Goal: Task Accomplishment & Management: Use online tool/utility

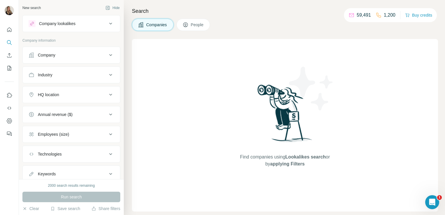
click at [65, 22] on div "Company lookalikes" at bounding box center [57, 24] width 36 height 6
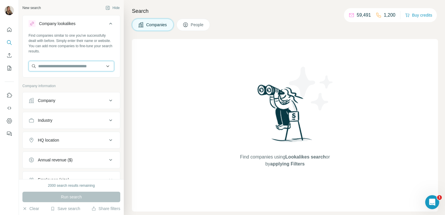
click at [52, 68] on input "text" at bounding box center [72, 66] width 86 height 10
paste input "**********"
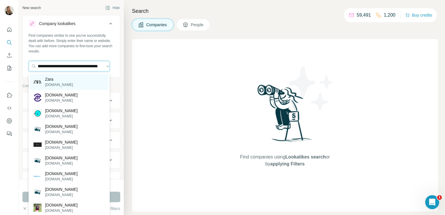
type input "**********"
click at [52, 80] on p "Zara" at bounding box center [59, 79] width 28 height 6
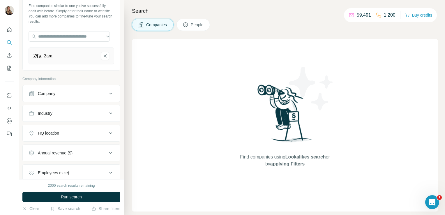
scroll to position [30, 0]
click at [61, 118] on button "Industry" at bounding box center [71, 113] width 97 height 14
click at [52, 123] on div at bounding box center [68, 127] width 72 height 10
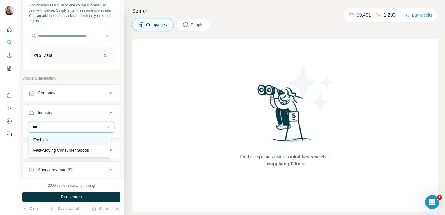
type input "***"
click at [51, 138] on div "Fashion" at bounding box center [69, 140] width 71 height 6
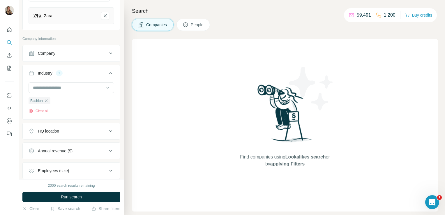
scroll to position [87, 0]
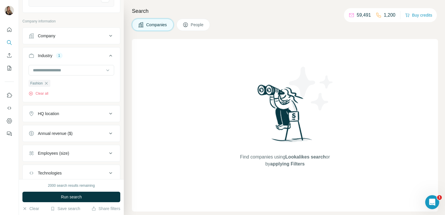
click at [50, 111] on div "HQ location" at bounding box center [48, 114] width 21 height 6
click at [45, 129] on input "text" at bounding box center [72, 128] width 86 height 10
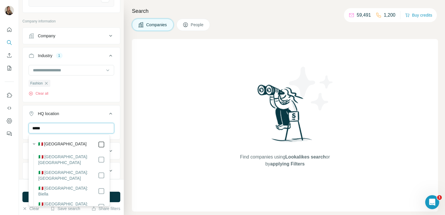
type input "*****"
click at [143, 156] on div "Find companies using Lookalikes search or by applying Filters" at bounding box center [285, 125] width 306 height 172
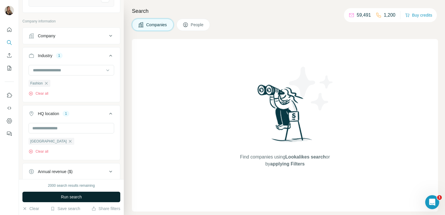
click at [93, 195] on button "Run search" at bounding box center [71, 197] width 98 height 10
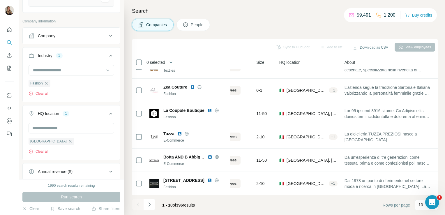
scroll to position [110, 0]
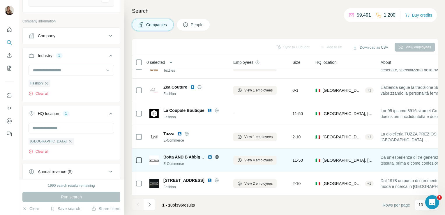
click at [217, 155] on icon at bounding box center [217, 157] width 5 height 5
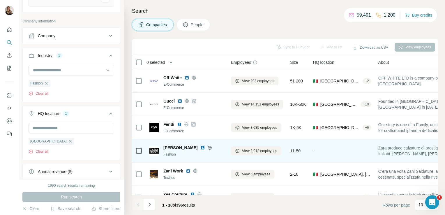
scroll to position [0, 0]
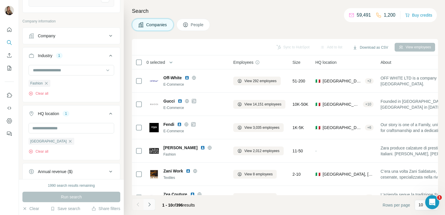
click at [149, 207] on icon "Navigate to next page" at bounding box center [150, 205] width 6 height 6
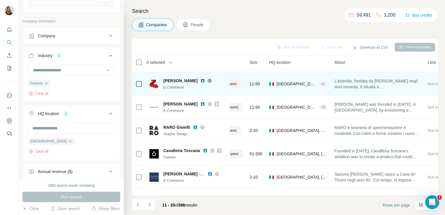
scroll to position [20, 0]
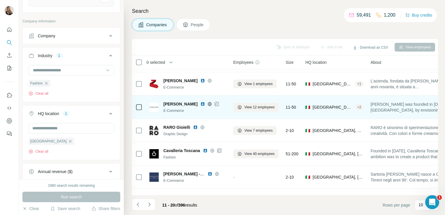
click at [207, 104] on icon at bounding box center [209, 104] width 5 height 5
click at [215, 104] on icon at bounding box center [216, 104] width 3 height 5
click at [253, 107] on span "View 12 employees" at bounding box center [259, 107] width 30 height 5
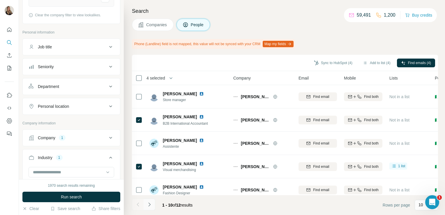
click at [149, 203] on icon "Navigate to next page" at bounding box center [150, 205] width 6 height 6
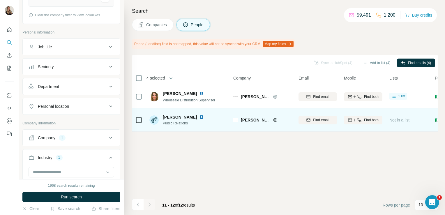
click at [199, 116] on img at bounding box center [201, 117] width 5 height 5
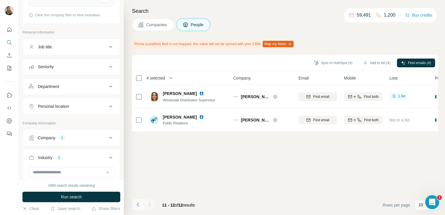
click at [137, 204] on icon "Navigate to previous page" at bounding box center [138, 204] width 2 height 4
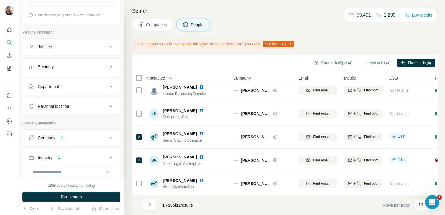
scroll to position [126, 0]
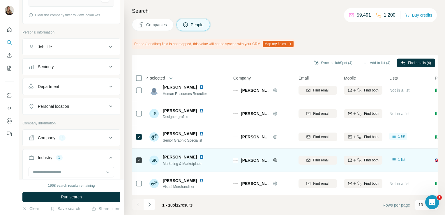
click at [199, 155] on img at bounding box center [201, 157] width 5 height 5
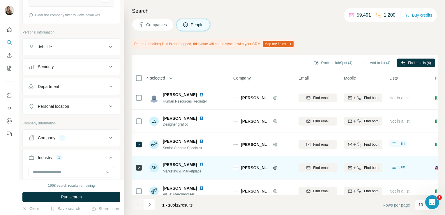
scroll to position [115, 0]
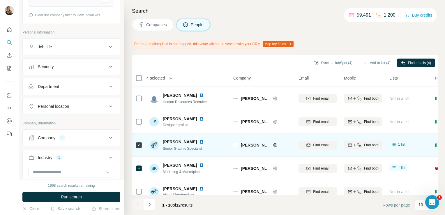
click at [203, 141] on img at bounding box center [201, 142] width 5 height 5
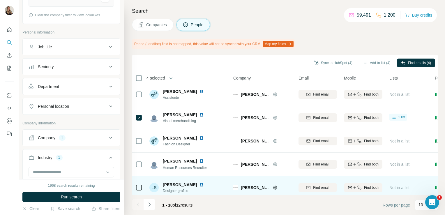
scroll to position [0, 0]
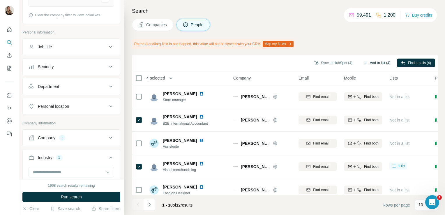
click at [378, 66] on button "Add to list (4)" at bounding box center [377, 63] width 36 height 9
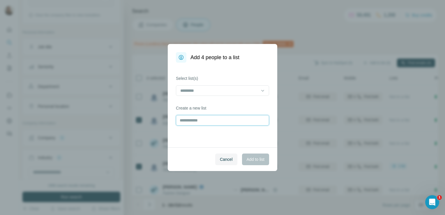
click at [195, 119] on input "text" at bounding box center [222, 120] width 93 height 10
type input "**********"
click at [262, 165] on button "Add to list" at bounding box center [255, 160] width 27 height 12
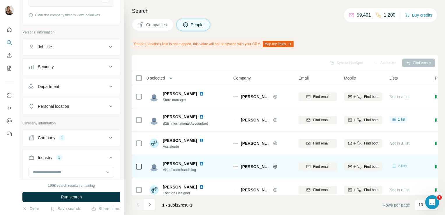
click at [400, 165] on span "2 lists" at bounding box center [402, 165] width 9 height 5
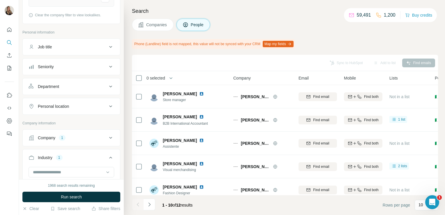
click at [159, 25] on span "Companies" at bounding box center [156, 25] width 21 height 6
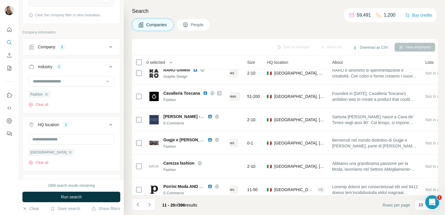
scroll to position [78, 0]
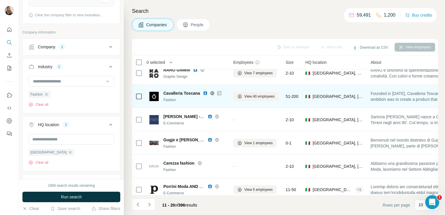
click at [212, 94] on icon at bounding box center [212, 93] width 1 height 4
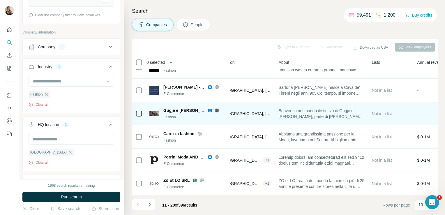
scroll to position [110, 0]
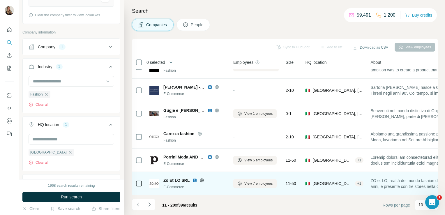
click at [200, 178] on icon at bounding box center [202, 180] width 5 height 5
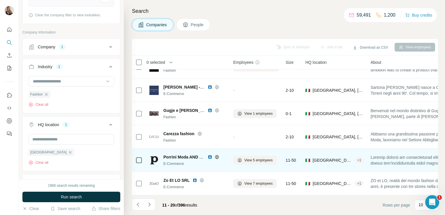
click at [217, 155] on icon at bounding box center [217, 157] width 5 height 5
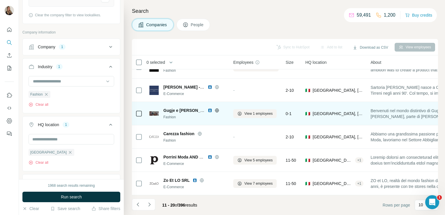
scroll to position [0, 0]
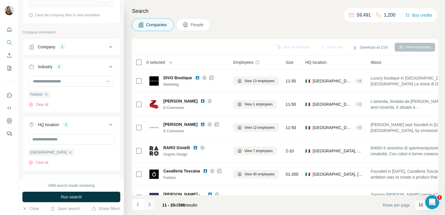
click at [150, 208] on button "Navigate to next page" at bounding box center [150, 205] width 12 height 12
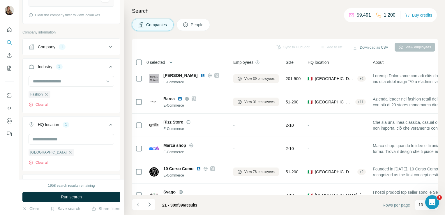
scroll to position [73, 0]
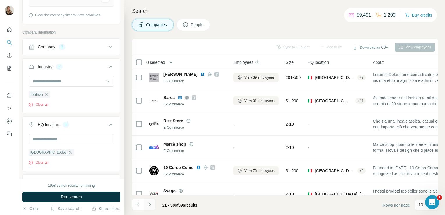
click at [152, 206] on icon "Navigate to next page" at bounding box center [150, 205] width 6 height 6
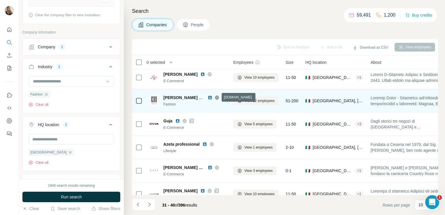
click at [216, 98] on icon at bounding box center [217, 97] width 5 height 5
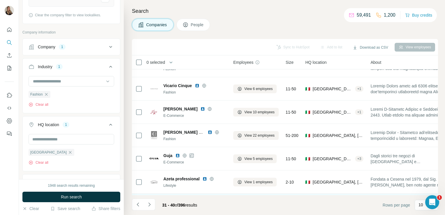
scroll to position [38, 0]
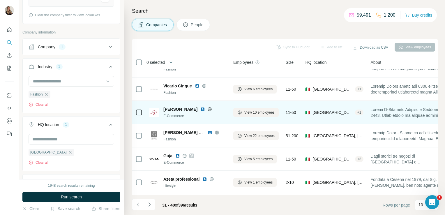
click at [207, 110] on icon at bounding box center [209, 109] width 5 height 5
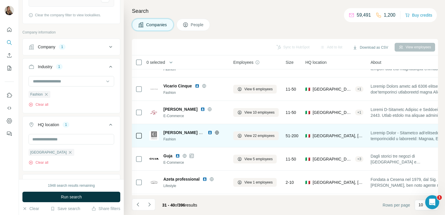
scroll to position [0, 0]
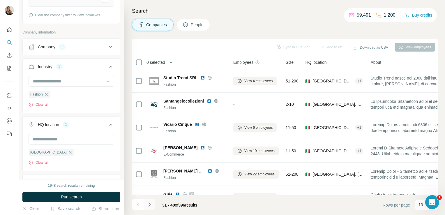
click at [149, 204] on icon "Navigate to next page" at bounding box center [150, 205] width 6 height 6
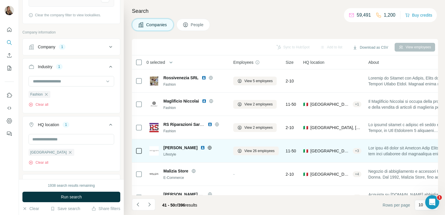
click at [212, 148] on icon at bounding box center [210, 148] width 4 height 4
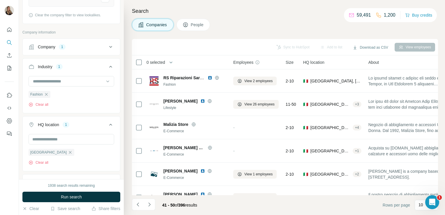
scroll to position [110, 0]
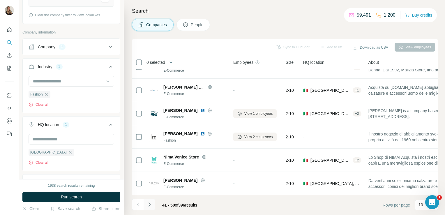
click at [150, 204] on icon "Navigate to next page" at bounding box center [150, 205] width 6 height 6
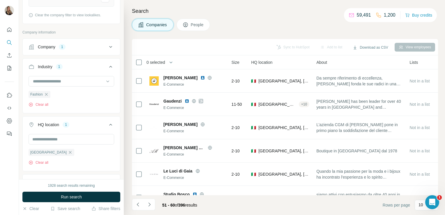
scroll to position [0, 0]
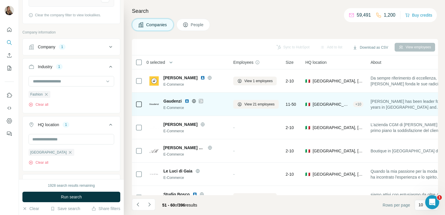
click at [193, 102] on icon at bounding box center [194, 101] width 5 height 5
click at [200, 101] on icon at bounding box center [200, 101] width 3 height 5
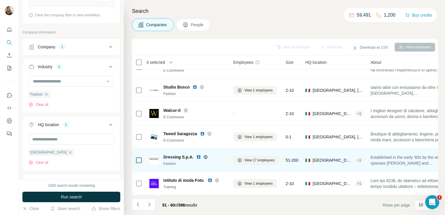
scroll to position [110, 0]
click at [206, 155] on icon at bounding box center [205, 157] width 5 height 5
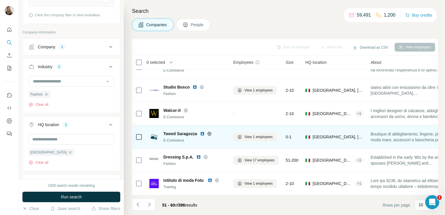
scroll to position [0, 0]
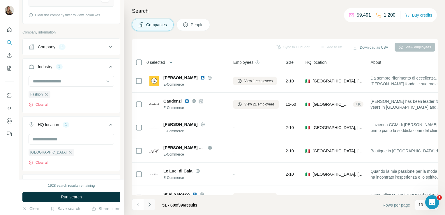
click at [151, 206] on icon "Navigate to next page" at bounding box center [150, 205] width 6 height 6
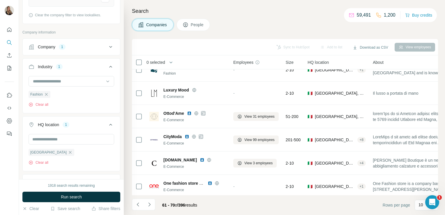
scroll to position [110, 0]
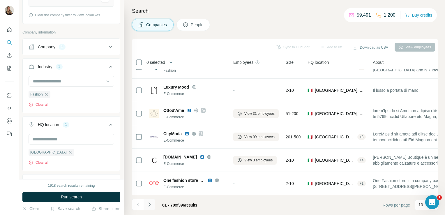
click at [149, 203] on icon "Navigate to next page" at bounding box center [149, 204] width 2 height 4
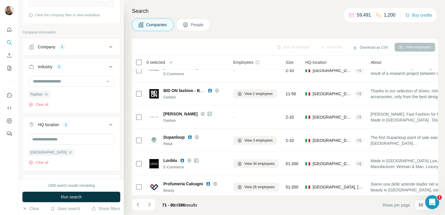
scroll to position [0, 0]
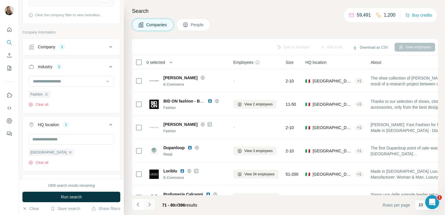
click at [150, 203] on icon "Navigate to next page" at bounding box center [150, 205] width 6 height 6
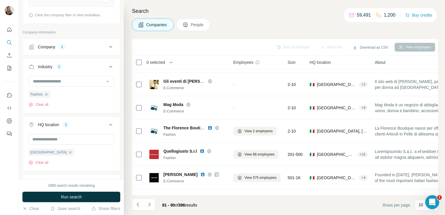
scroll to position [110, 0]
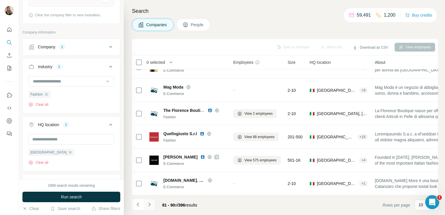
click at [148, 207] on icon "Navigate to next page" at bounding box center [150, 205] width 6 height 6
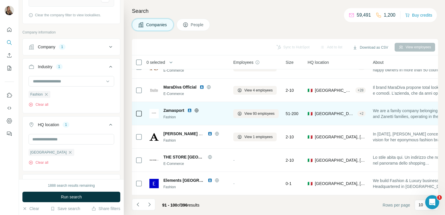
click at [197, 108] on icon at bounding box center [196, 110] width 5 height 5
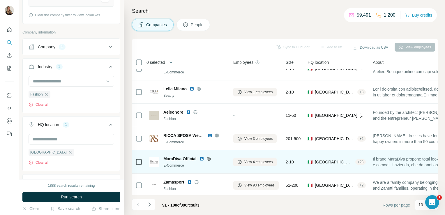
scroll to position [0, 0]
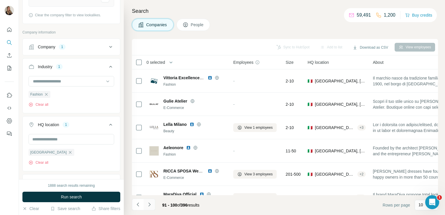
click at [150, 203] on icon "Navigate to next page" at bounding box center [150, 205] width 6 height 6
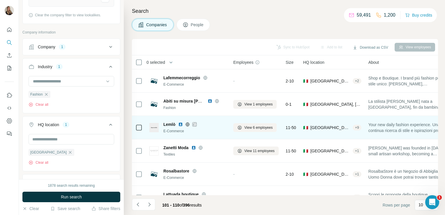
click at [187, 125] on icon at bounding box center [187, 124] width 5 height 5
click at [195, 124] on icon at bounding box center [194, 124] width 3 height 3
click at [254, 124] on button "View 6 employees" at bounding box center [254, 127] width 43 height 9
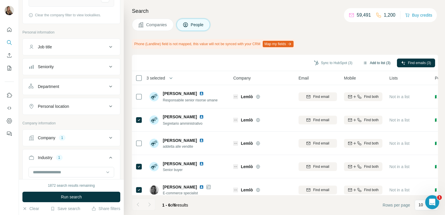
click at [371, 64] on button "Add to list (3)" at bounding box center [377, 63] width 36 height 9
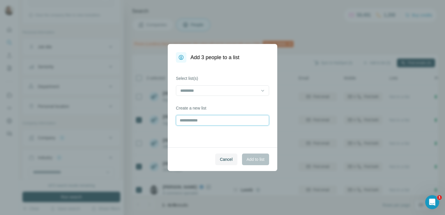
click at [190, 123] on input "text" at bounding box center [222, 120] width 93 height 10
type input "*****"
click at [263, 161] on span "Add to list" at bounding box center [256, 159] width 18 height 6
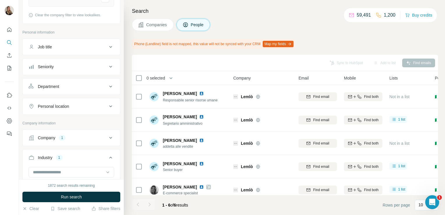
click at [153, 23] on span "Companies" at bounding box center [156, 25] width 21 height 6
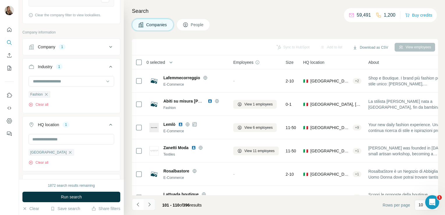
click at [150, 206] on icon "Navigate to next page" at bounding box center [150, 205] width 6 height 6
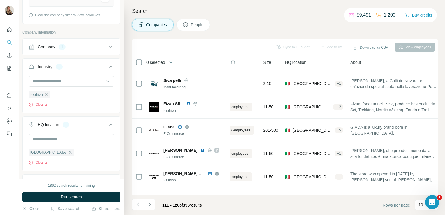
scroll to position [67, 0]
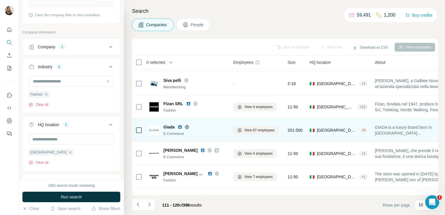
click at [187, 126] on icon at bounding box center [187, 127] width 5 height 5
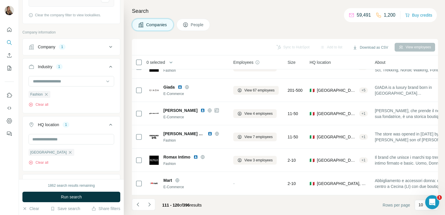
scroll to position [0, 0]
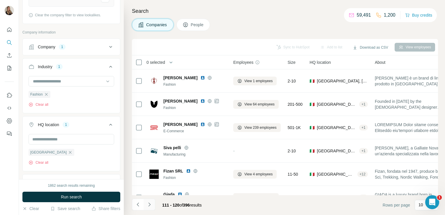
click at [152, 206] on icon "Navigate to next page" at bounding box center [150, 205] width 6 height 6
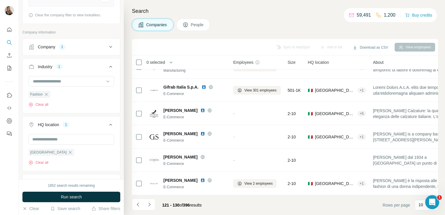
scroll to position [85, 0]
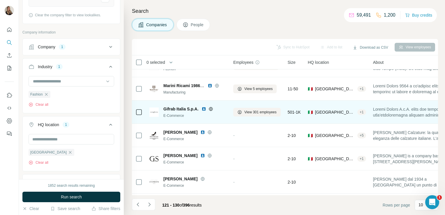
click at [209, 107] on icon at bounding box center [211, 109] width 5 height 5
click at [210, 110] on icon at bounding box center [211, 109] width 4 height 4
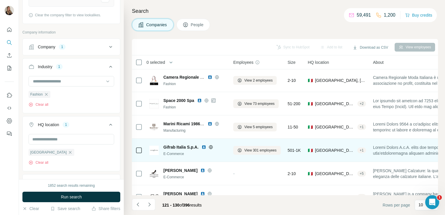
scroll to position [47, 0]
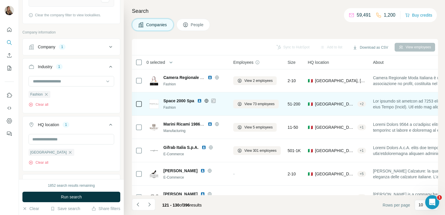
click at [207, 101] on icon at bounding box center [206, 101] width 1 height 4
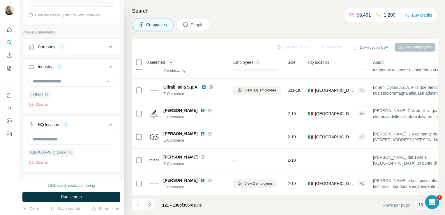
click at [152, 206] on button "Navigate to next page" at bounding box center [150, 205] width 12 height 12
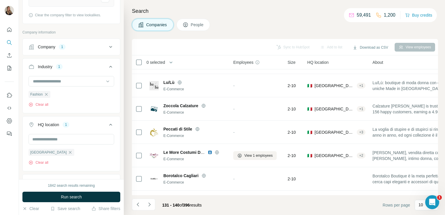
scroll to position [0, 0]
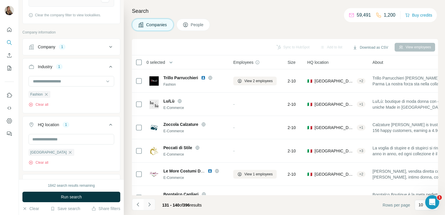
click at [147, 205] on icon "Navigate to next page" at bounding box center [150, 205] width 6 height 6
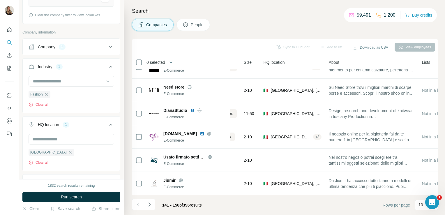
scroll to position [110, 0]
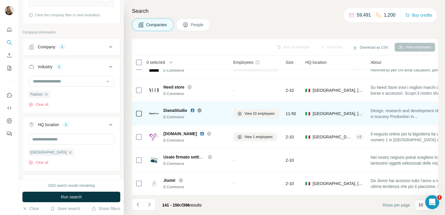
click at [198, 108] on icon at bounding box center [199, 110] width 5 height 5
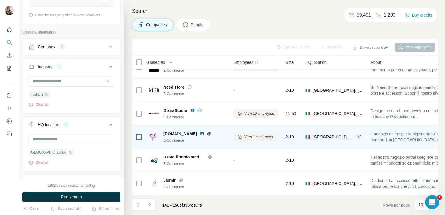
scroll to position [0, 0]
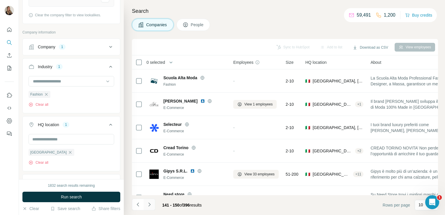
click at [149, 207] on button "Navigate to next page" at bounding box center [150, 205] width 12 height 12
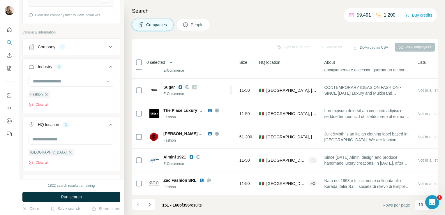
scroll to position [110, 0]
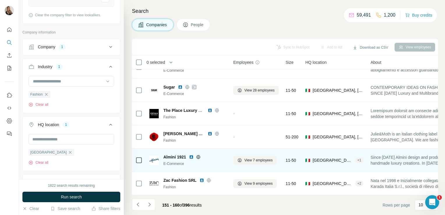
click at [199, 155] on icon at bounding box center [198, 157] width 5 height 5
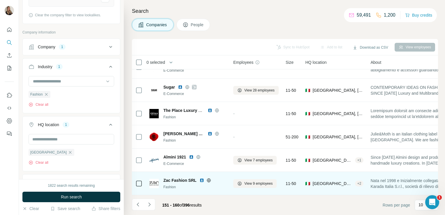
click at [208, 180] on icon at bounding box center [209, 180] width 4 height 0
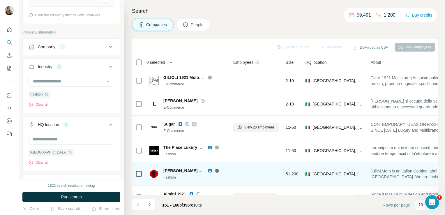
scroll to position [0, 0]
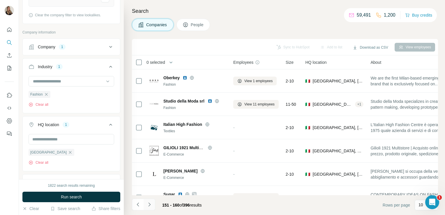
click at [148, 206] on icon "Navigate to next page" at bounding box center [150, 205] width 6 height 6
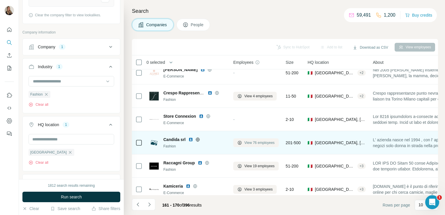
scroll to position [41, 0]
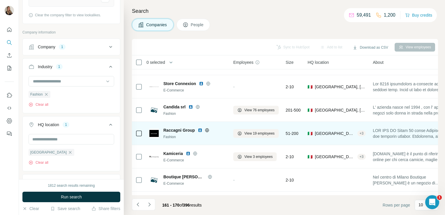
click at [206, 129] on icon at bounding box center [207, 130] width 5 height 5
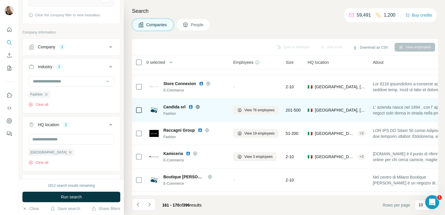
click at [198, 107] on icon at bounding box center [197, 107] width 1 height 4
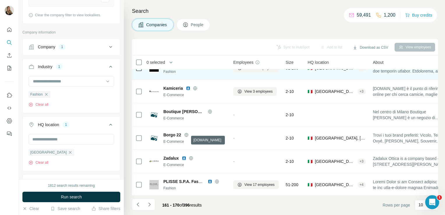
scroll to position [110, 0]
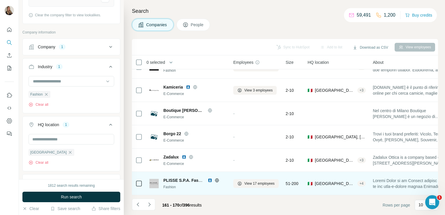
click at [218, 180] on div "PLISSE S.P.A. Fashion Group" at bounding box center [194, 180] width 63 height 6
click at [216, 178] on icon at bounding box center [217, 180] width 5 height 5
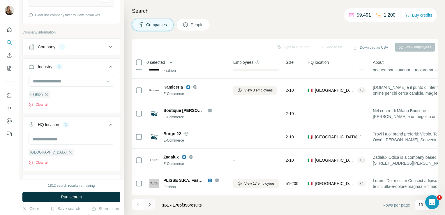
click at [151, 200] on button "Navigate to next page" at bounding box center [150, 205] width 12 height 12
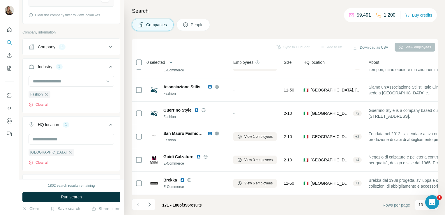
scroll to position [0, 0]
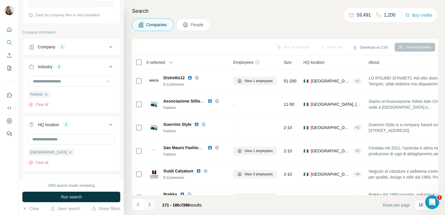
click at [149, 202] on icon "Navigate to next page" at bounding box center [150, 205] width 6 height 6
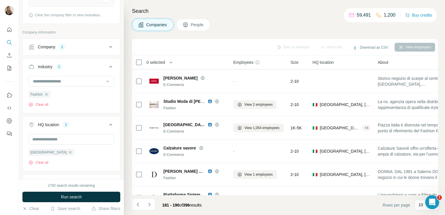
scroll to position [110, 0]
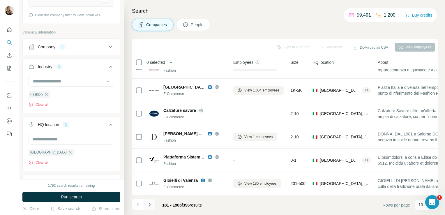
click at [150, 205] on icon "Navigate to next page" at bounding box center [150, 205] width 6 height 6
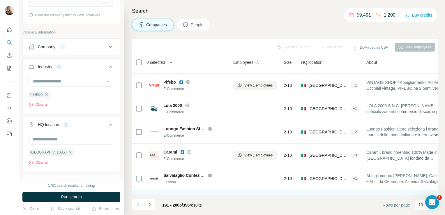
scroll to position [0, 0]
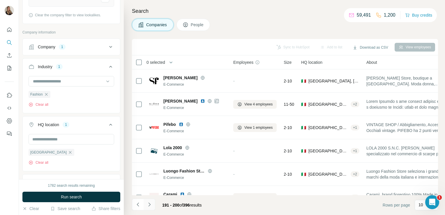
click at [151, 206] on icon "Navigate to next page" at bounding box center [150, 205] width 6 height 6
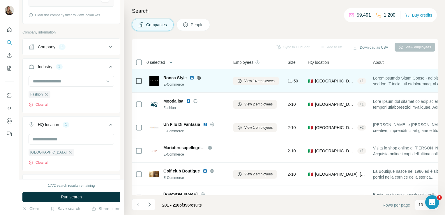
click at [199, 77] on icon at bounding box center [199, 77] width 5 height 5
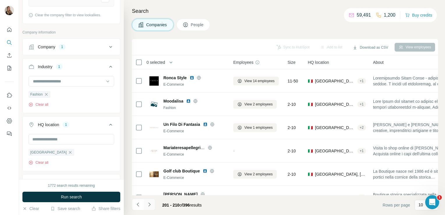
click at [150, 205] on icon "Navigate to next page" at bounding box center [150, 205] width 6 height 6
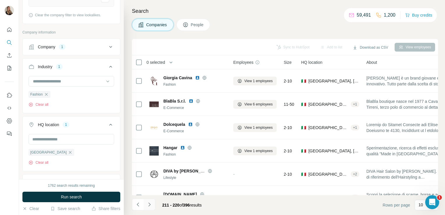
click at [152, 202] on icon "Navigate to next page" at bounding box center [150, 205] width 6 height 6
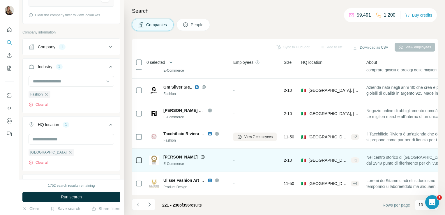
scroll to position [110, 0]
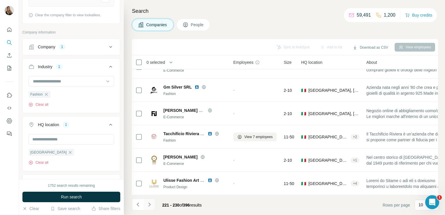
click at [149, 205] on icon "Navigate to next page" at bounding box center [150, 205] width 6 height 6
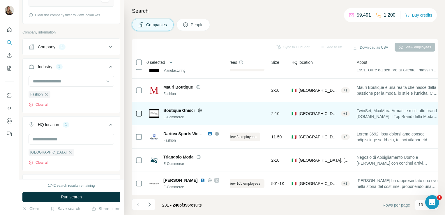
scroll to position [110, 0]
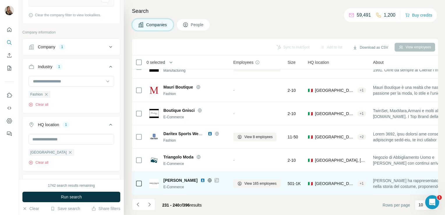
click at [215, 178] on icon at bounding box center [216, 180] width 3 height 5
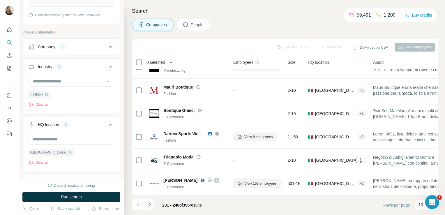
click at [150, 206] on icon "Navigate to next page" at bounding box center [150, 205] width 6 height 6
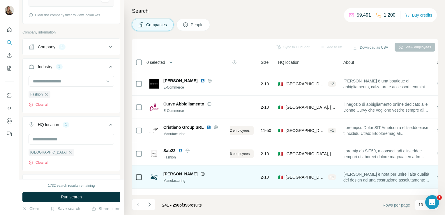
scroll to position [44, 0]
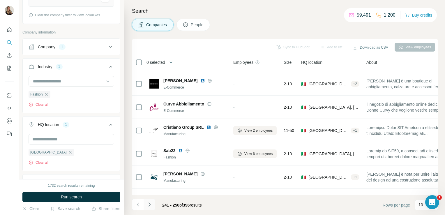
click at [149, 205] on icon "Navigate to next page" at bounding box center [149, 204] width 2 height 4
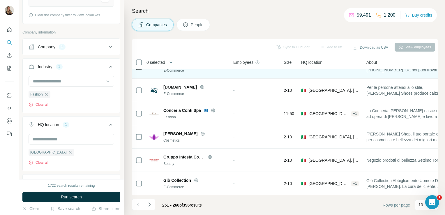
scroll to position [0, 0]
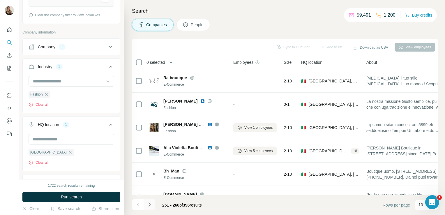
click at [150, 205] on icon "Navigate to next page" at bounding box center [149, 204] width 2 height 4
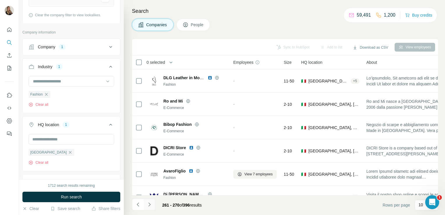
click at [151, 204] on icon "Navigate to next page" at bounding box center [150, 205] width 6 height 6
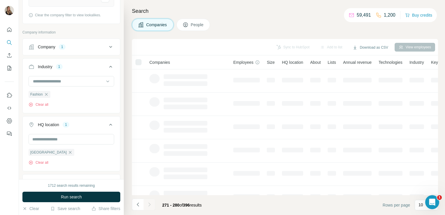
click at [151, 204] on icon "Navigate to next page" at bounding box center [150, 205] width 6 height 6
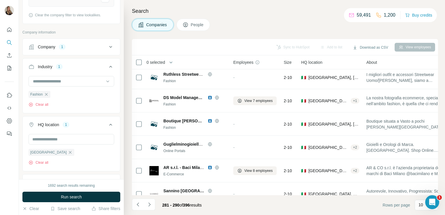
scroll to position [110, 0]
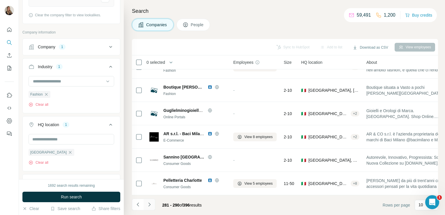
click at [149, 203] on icon "Navigate to next page" at bounding box center [150, 205] width 6 height 6
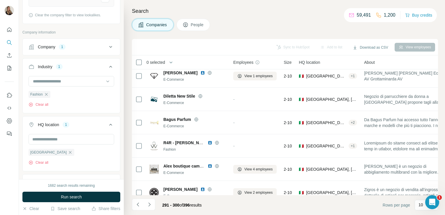
scroll to position [0, 0]
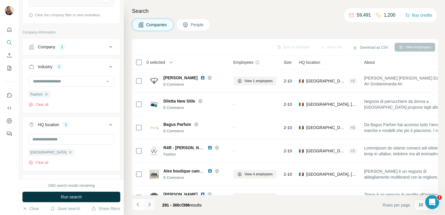
click at [149, 203] on icon "Navigate to next page" at bounding box center [150, 205] width 6 height 6
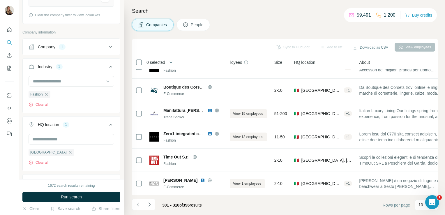
scroll to position [110, 0]
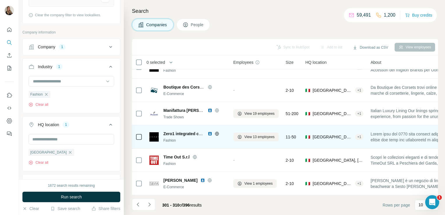
click at [217, 131] on icon at bounding box center [217, 133] width 5 height 5
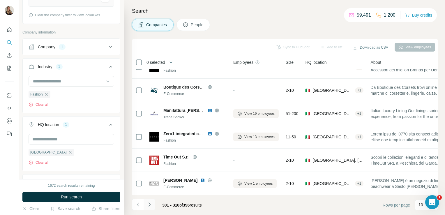
click at [153, 205] on button "Navigate to next page" at bounding box center [150, 205] width 12 height 12
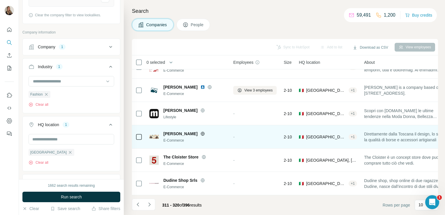
scroll to position [0, 0]
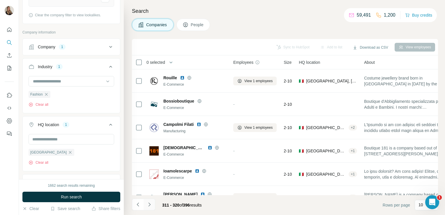
click at [150, 204] on icon "Navigate to next page" at bounding box center [150, 205] width 6 height 6
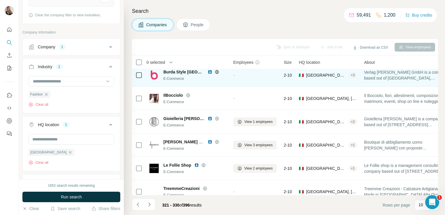
scroll to position [110, 0]
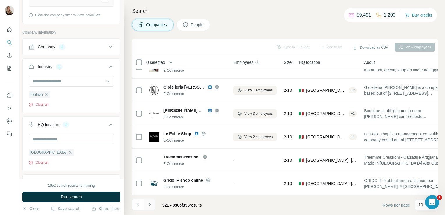
click at [148, 203] on icon "Navigate to next page" at bounding box center [150, 205] width 6 height 6
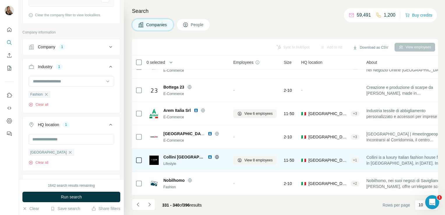
click at [215, 155] on icon at bounding box center [217, 157] width 5 height 5
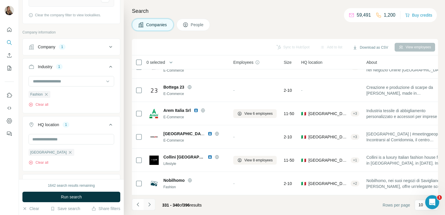
click at [148, 207] on icon "Navigate to next page" at bounding box center [150, 205] width 6 height 6
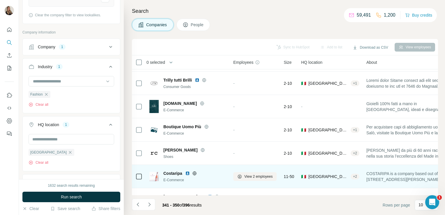
scroll to position [0, 0]
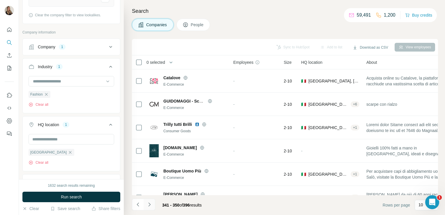
click at [151, 203] on icon "Navigate to next page" at bounding box center [150, 205] width 6 height 6
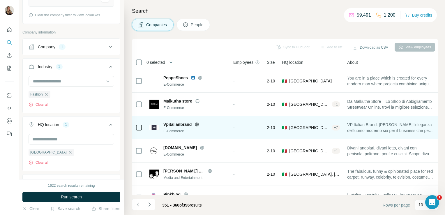
scroll to position [110, 0]
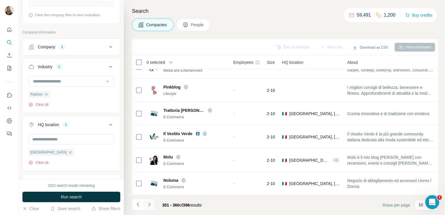
click at [148, 203] on icon "Navigate to next page" at bounding box center [150, 205] width 6 height 6
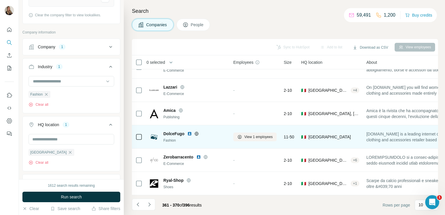
scroll to position [0, 0]
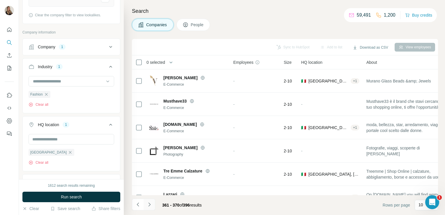
click at [147, 205] on icon "Navigate to next page" at bounding box center [150, 205] width 6 height 6
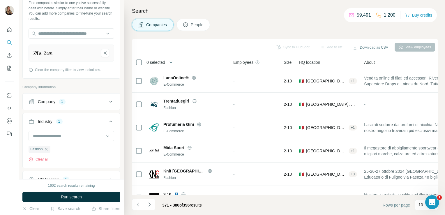
scroll to position [33, 0]
click at [103, 53] on icon "Zara-remove-button" at bounding box center [105, 53] width 5 height 6
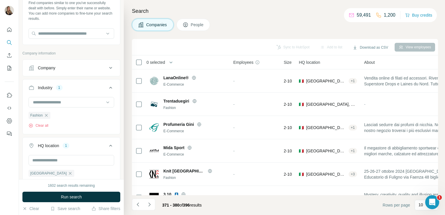
click at [82, 68] on div "Company" at bounding box center [68, 68] width 79 height 6
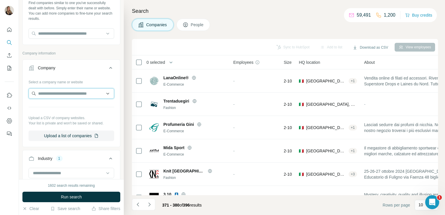
click at [56, 93] on input "text" at bounding box center [72, 93] width 86 height 10
paste input "**********"
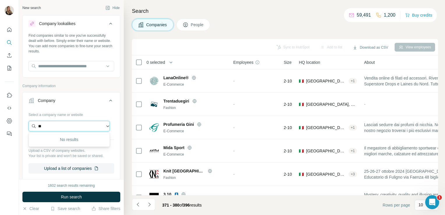
type input "*"
paste input "**********"
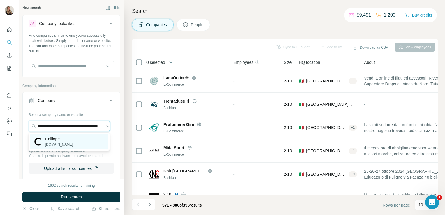
type input "**********"
click at [96, 142] on div "Calliope calliope.style" at bounding box center [69, 142] width 78 height 16
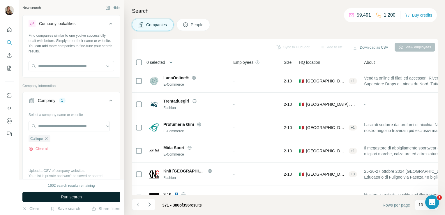
click at [82, 195] on span "Run search" at bounding box center [71, 197] width 21 height 6
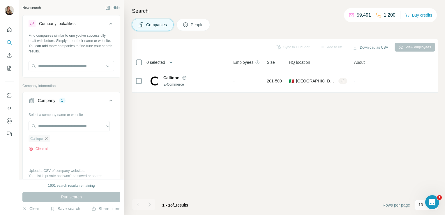
click at [46, 139] on icon "button" at bounding box center [46, 138] width 5 height 5
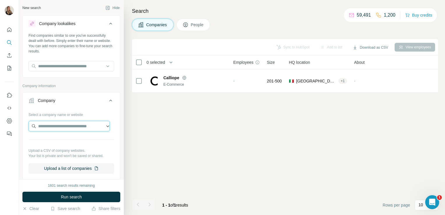
click at [43, 122] on input "text" at bounding box center [69, 126] width 81 height 10
paste input "**********"
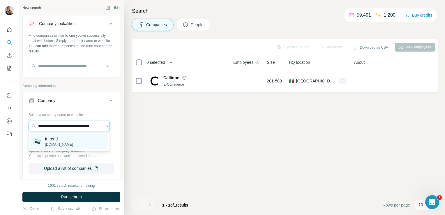
type input "**********"
click at [46, 142] on p "intrend.it" at bounding box center [59, 144] width 28 height 5
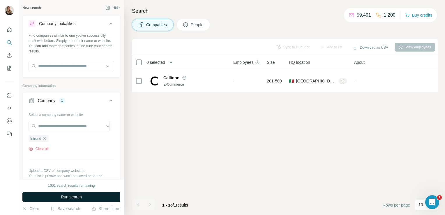
click at [62, 197] on span "Run search" at bounding box center [71, 197] width 21 height 6
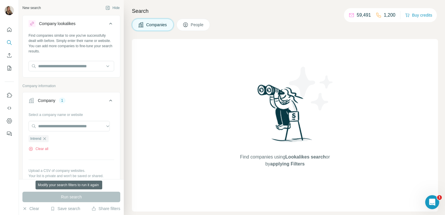
click at [62, 197] on div "Run search" at bounding box center [71, 197] width 98 height 10
click at [46, 138] on icon "button" at bounding box center [44, 138] width 3 height 3
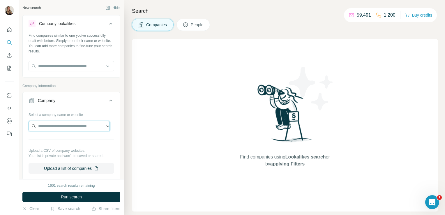
click at [46, 128] on input "text" at bounding box center [69, 126] width 81 height 10
paste input "**********"
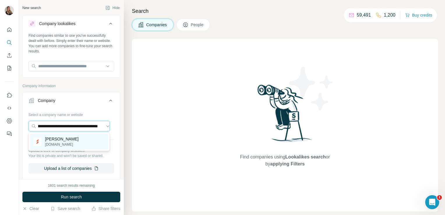
type input "**********"
click at [54, 147] on div "Santangelo santangelostore.it" at bounding box center [69, 142] width 78 height 16
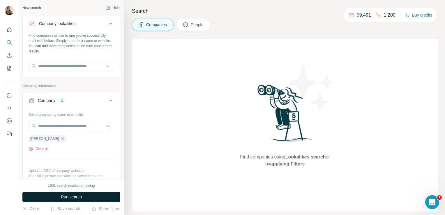
click at [55, 196] on button "Run search" at bounding box center [71, 197] width 98 height 10
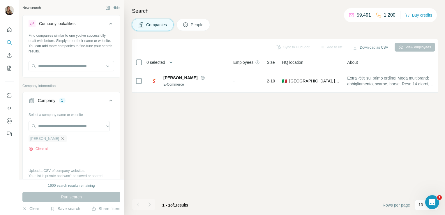
click at [61, 139] on icon "button" at bounding box center [62, 138] width 3 height 3
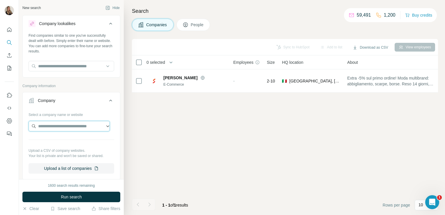
click at [42, 124] on input "text" at bounding box center [69, 126] width 81 height 10
paste input "**********"
type input "**********"
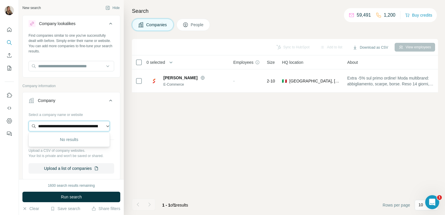
click at [100, 125] on input "**********" at bounding box center [69, 126] width 81 height 10
drag, startPoint x: 38, startPoint y: 125, endPoint x: 103, endPoint y: 127, distance: 65.6
click at [103, 127] on input "**********" at bounding box center [69, 126] width 81 height 10
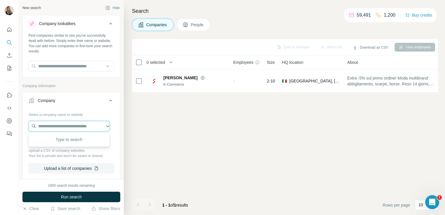
paste input "**********"
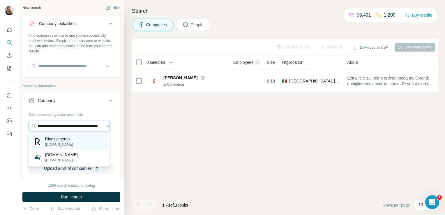
type input "**********"
click at [92, 141] on div "Rinascimento rinascimento.com" at bounding box center [69, 142] width 78 height 16
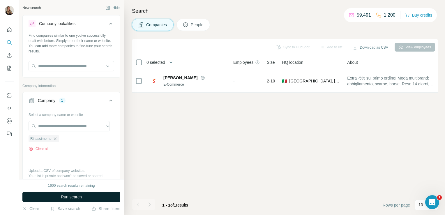
click at [82, 196] on span "Run search" at bounding box center [71, 197] width 21 height 6
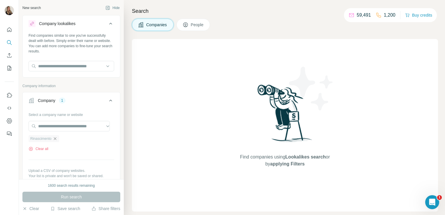
click at [56, 138] on icon "button" at bounding box center [55, 138] width 5 height 5
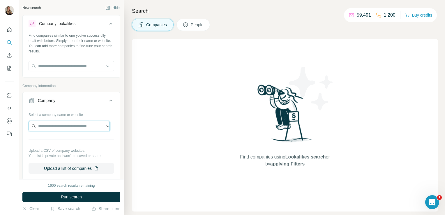
click at [53, 128] on input "text" at bounding box center [69, 126] width 81 height 10
paste input "**********"
type input "*"
paste input "**********"
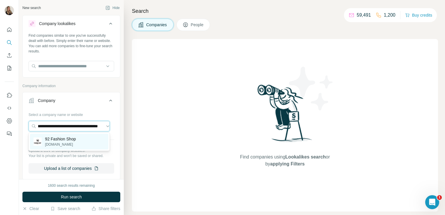
type input "**********"
click at [62, 142] on p "92 Fashion Shop" at bounding box center [60, 139] width 31 height 6
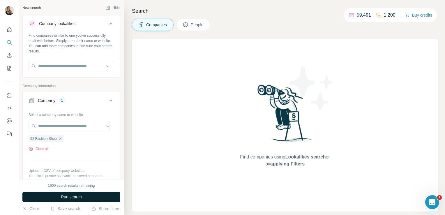
click at [72, 199] on span "Run search" at bounding box center [71, 197] width 21 height 6
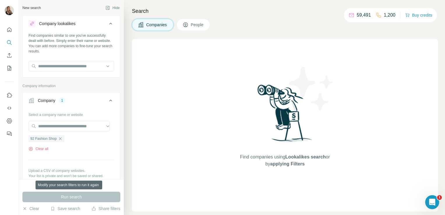
click at [72, 199] on div "Run search" at bounding box center [71, 197] width 98 height 10
click at [61, 140] on icon "button" at bounding box center [60, 138] width 5 height 5
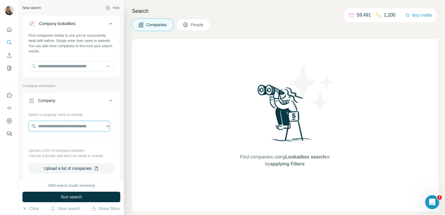
click at [48, 130] on input "text" at bounding box center [69, 126] width 81 height 10
paste input "**********"
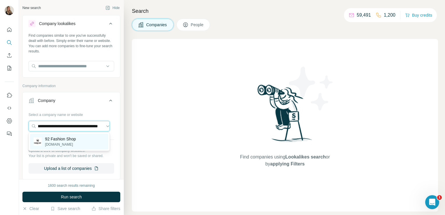
type input "**********"
click at [54, 147] on div "92 Fashion Shop 92fashionshop.com" at bounding box center [69, 142] width 78 height 16
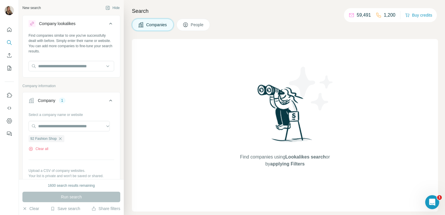
click at [59, 196] on div "Run search" at bounding box center [71, 197] width 98 height 10
click at [61, 139] on icon "button" at bounding box center [60, 138] width 5 height 5
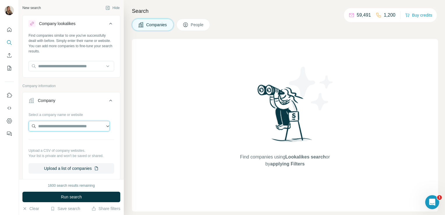
click at [52, 129] on input "text" at bounding box center [69, 126] width 81 height 10
paste input "**********"
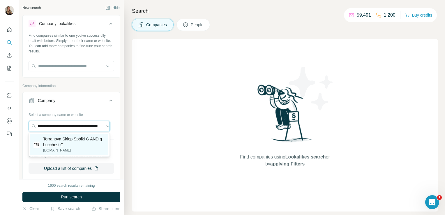
type input "**********"
click at [55, 142] on p "Terranova Sklep Spółki G AND g Lucchesi G" at bounding box center [74, 142] width 62 height 12
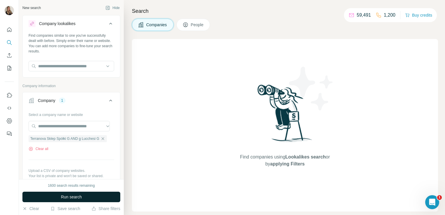
click at [78, 194] on span "Run search" at bounding box center [71, 197] width 21 height 6
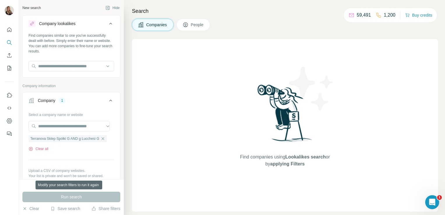
click at [78, 194] on div "Run search" at bounding box center [71, 197] width 98 height 10
click at [104, 139] on icon "button" at bounding box center [102, 138] width 3 height 3
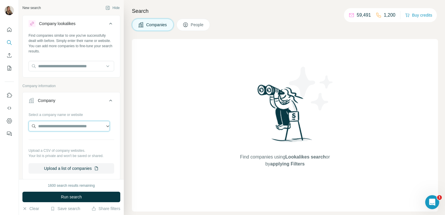
click at [52, 126] on input "text" at bounding box center [69, 126] width 81 height 10
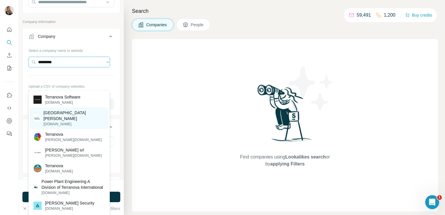
scroll to position [42, 0]
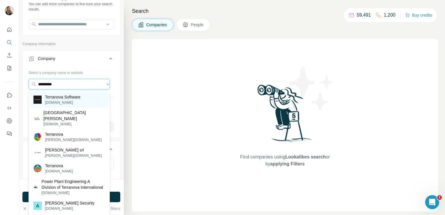
type input "*********"
click at [70, 102] on p "terranovasoftware.eu" at bounding box center [62, 102] width 35 height 5
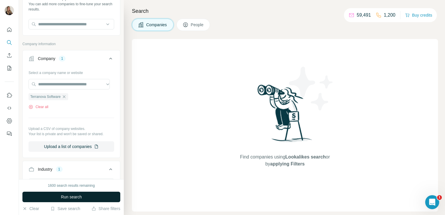
click at [74, 193] on button "Run search" at bounding box center [71, 197] width 98 height 10
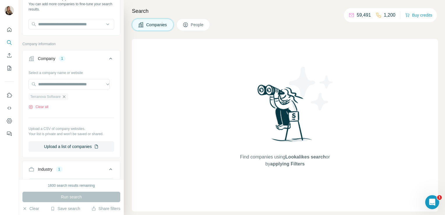
click at [66, 95] on icon "button" at bounding box center [64, 96] width 5 height 5
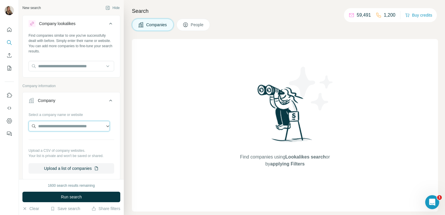
click at [48, 124] on input "text" at bounding box center [69, 126] width 81 height 10
paste input "**********"
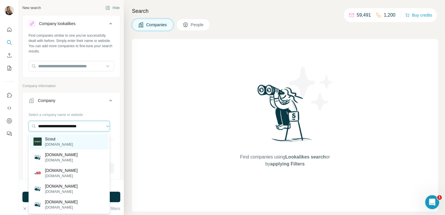
type input "**********"
click at [52, 138] on p "Scout" at bounding box center [59, 139] width 28 height 6
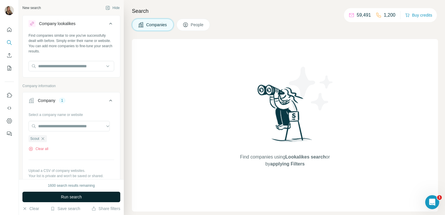
click at [72, 196] on span "Run search" at bounding box center [71, 197] width 21 height 6
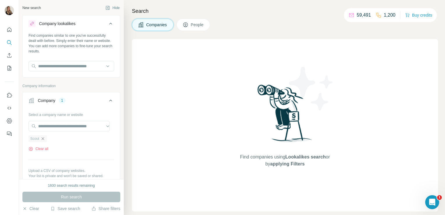
click at [43, 139] on icon "button" at bounding box center [42, 138] width 3 height 3
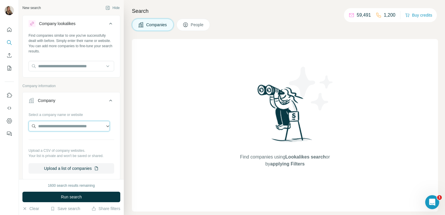
click at [42, 124] on input "text" at bounding box center [69, 126] width 81 height 10
paste input "**********"
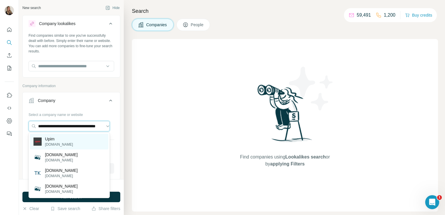
type input "**********"
click at [58, 142] on p "upim.com" at bounding box center [59, 144] width 28 height 5
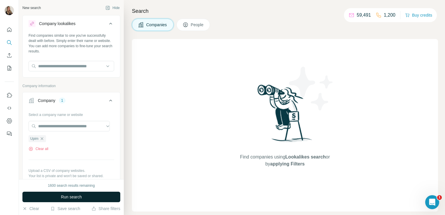
click at [61, 198] on span "Run search" at bounding box center [71, 197] width 21 height 6
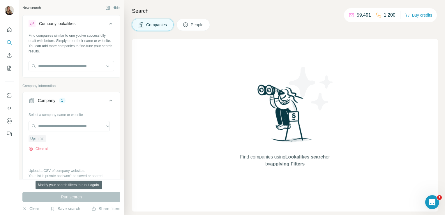
click at [61, 198] on div "Run search" at bounding box center [71, 197] width 98 height 10
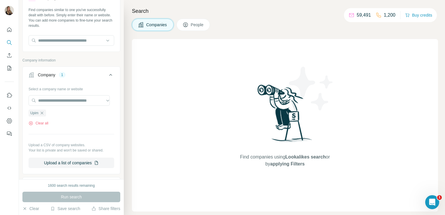
scroll to position [26, 0]
click at [43, 112] on icon "button" at bounding box center [42, 113] width 5 height 5
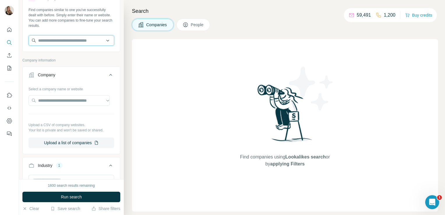
click at [58, 44] on input "text" at bounding box center [72, 40] width 86 height 10
paste input "**********"
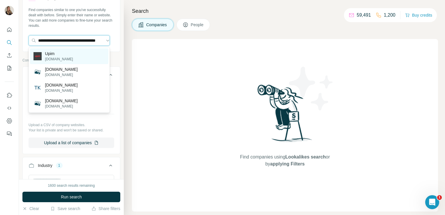
type input "**********"
click at [58, 55] on p "Upim" at bounding box center [59, 54] width 28 height 6
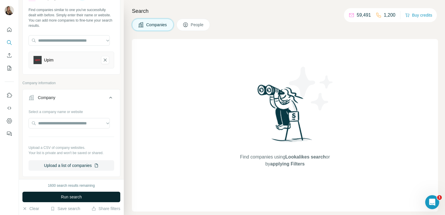
click at [57, 201] on button "Run search" at bounding box center [71, 197] width 98 height 10
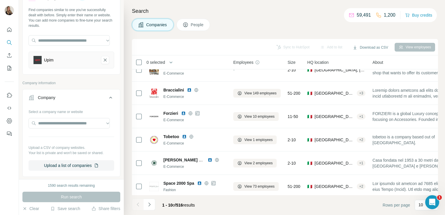
scroll to position [52, 0]
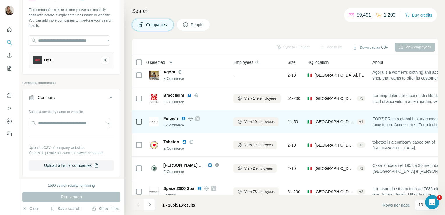
click at [190, 118] on icon at bounding box center [191, 118] width 4 height 0
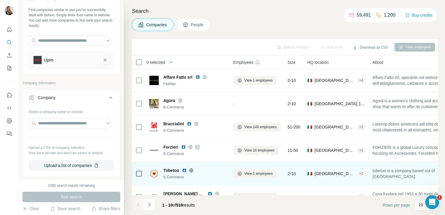
scroll to position [0, 0]
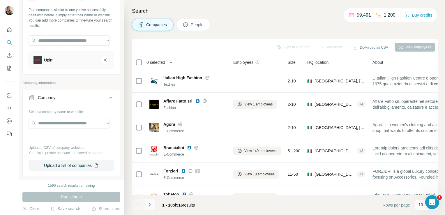
click at [149, 204] on icon "Navigate to next page" at bounding box center [150, 205] width 6 height 6
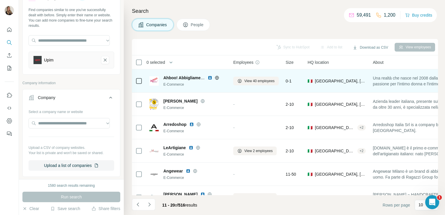
click at [218, 78] on icon at bounding box center [217, 77] width 5 height 5
click at [249, 83] on span "View 40 employees" at bounding box center [259, 80] width 30 height 5
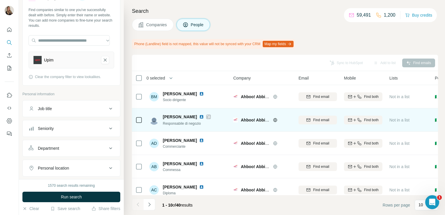
scroll to position [19, 0]
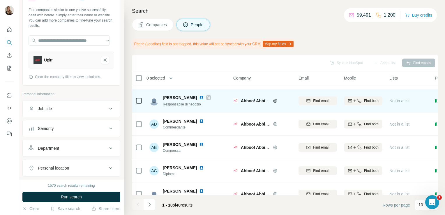
click at [207, 97] on icon at bounding box center [208, 97] width 3 height 5
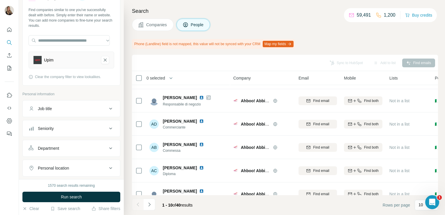
click at [148, 24] on span "Companies" at bounding box center [156, 25] width 21 height 6
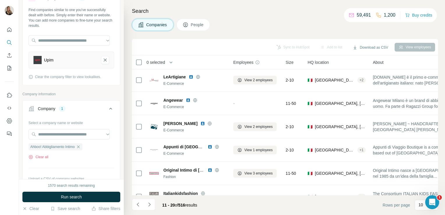
scroll to position [110, 0]
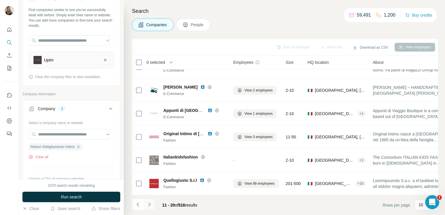
click at [148, 205] on icon "Navigate to next page" at bounding box center [150, 205] width 6 height 6
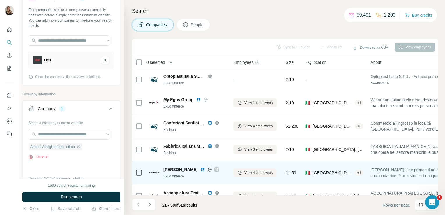
scroll to position [0, 0]
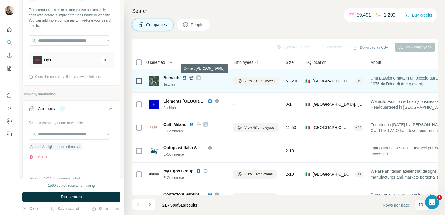
click at [200, 79] on icon at bounding box center [198, 77] width 3 height 5
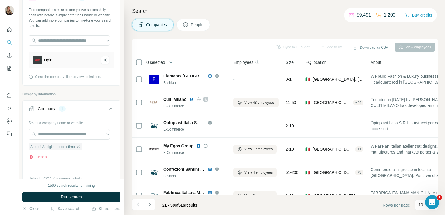
scroll to position [110, 0]
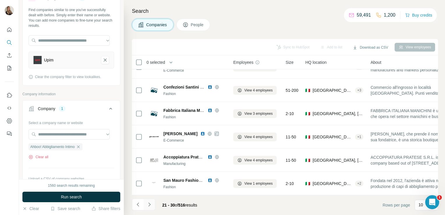
click at [152, 205] on button "Navigate to next page" at bounding box center [150, 205] width 12 height 12
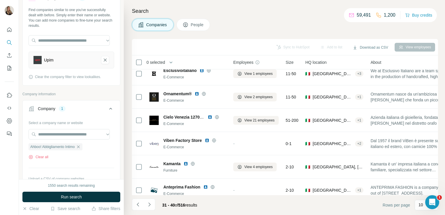
scroll to position [0, 0]
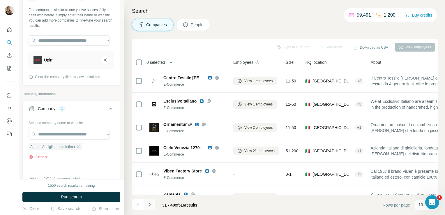
click at [149, 202] on icon "Navigate to next page" at bounding box center [150, 205] width 6 height 6
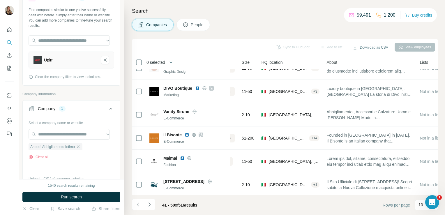
scroll to position [106, 0]
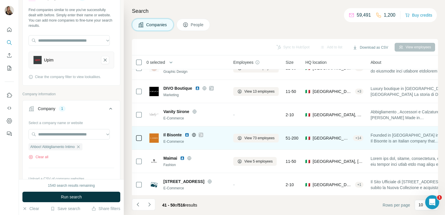
click at [193, 135] on icon at bounding box center [194, 135] width 5 height 5
click at [255, 137] on span "View 73 employees" at bounding box center [259, 137] width 30 height 5
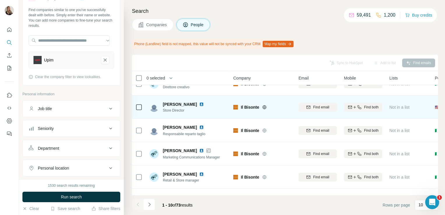
scroll to position [126, 0]
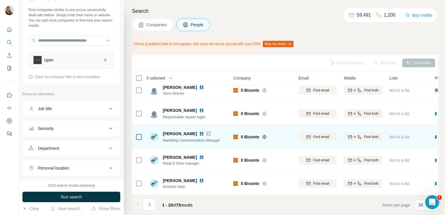
click at [211, 131] on div at bounding box center [208, 133] width 5 height 5
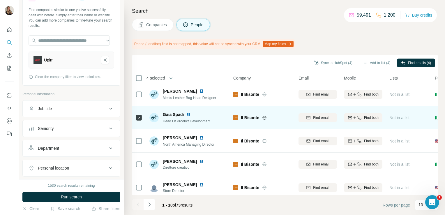
scroll to position [0, 0]
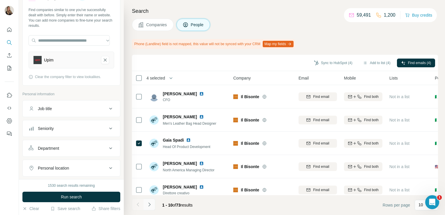
click at [149, 207] on icon "Navigate to next page" at bounding box center [150, 205] width 6 height 6
click at [149, 204] on icon "Navigate to next page" at bounding box center [150, 205] width 6 height 6
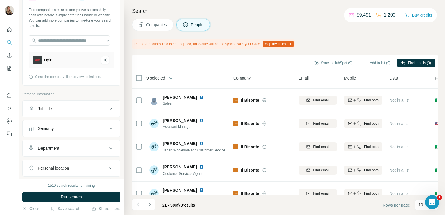
scroll to position [126, 0]
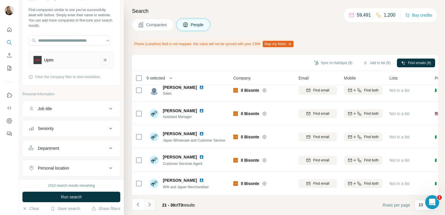
click at [151, 207] on icon "Navigate to next page" at bounding box center [150, 205] width 6 height 6
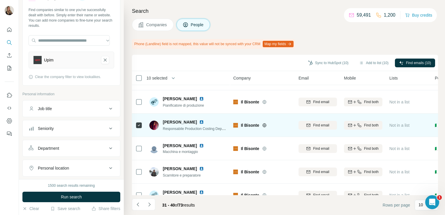
scroll to position [23, 0]
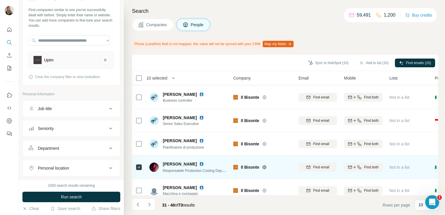
click at [199, 164] on img at bounding box center [201, 164] width 5 height 5
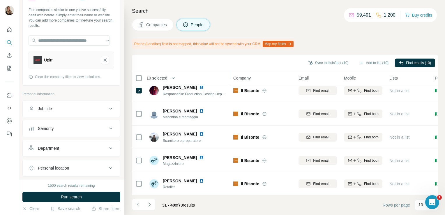
scroll to position [126, 0]
click at [151, 204] on icon "Navigate to next page" at bounding box center [150, 205] width 6 height 6
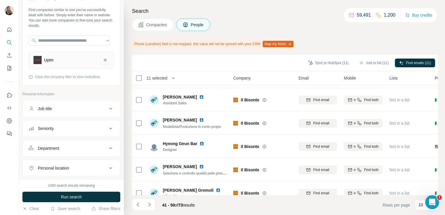
scroll to position [0, 0]
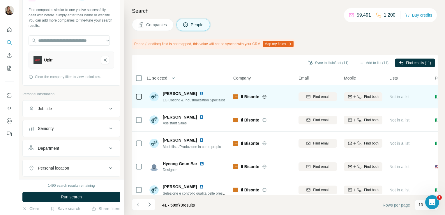
click at [199, 94] on img at bounding box center [201, 93] width 5 height 5
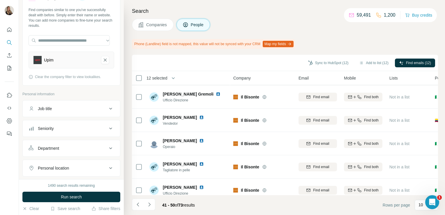
scroll to position [126, 0]
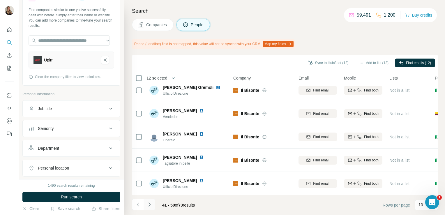
click at [149, 208] on button "Navigate to next page" at bounding box center [150, 205] width 12 height 12
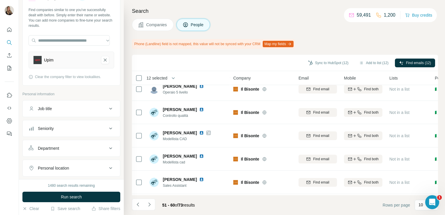
scroll to position [0, 0]
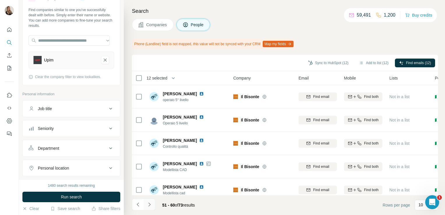
click at [149, 204] on icon "Navigate to next page" at bounding box center [149, 204] width 2 height 4
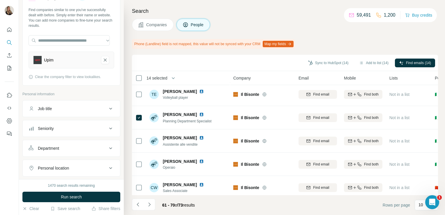
scroll to position [126, 0]
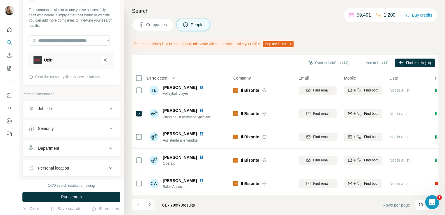
click at [152, 204] on icon "Navigate to next page" at bounding box center [150, 205] width 6 height 6
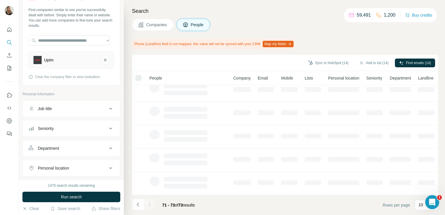
scroll to position [0, 0]
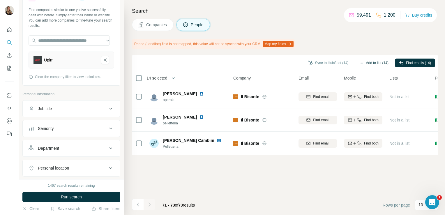
click at [367, 65] on button "Add to list (14)" at bounding box center [374, 63] width 38 height 9
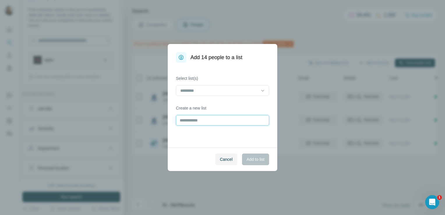
click at [190, 124] on input "text" at bounding box center [222, 120] width 93 height 10
type input "**********"
click at [259, 163] on button "Add to list" at bounding box center [255, 160] width 27 height 12
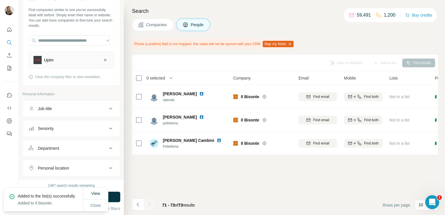
click at [153, 24] on span "Companies" at bounding box center [156, 25] width 21 height 6
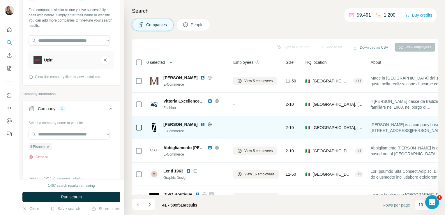
scroll to position [110, 0]
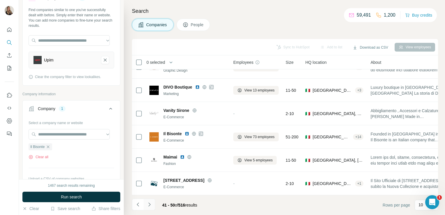
click at [149, 208] on button "Navigate to next page" at bounding box center [150, 205] width 12 height 12
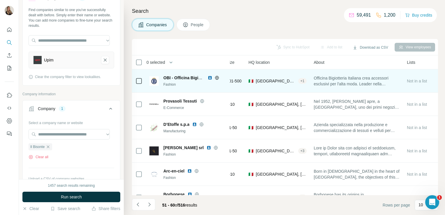
scroll to position [0, 0]
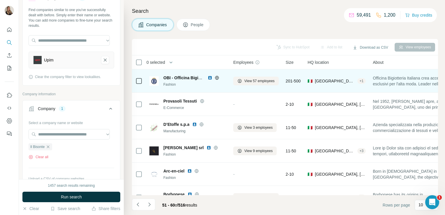
click at [218, 77] on icon at bounding box center [216, 78] width 1 height 4
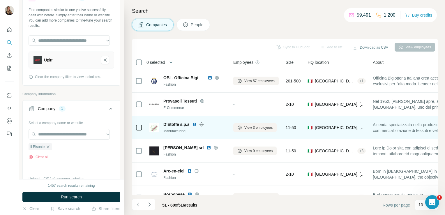
scroll to position [110, 0]
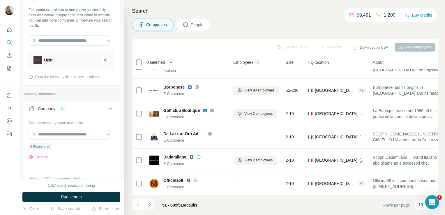
click at [149, 206] on icon "Navigate to next page" at bounding box center [150, 205] width 6 height 6
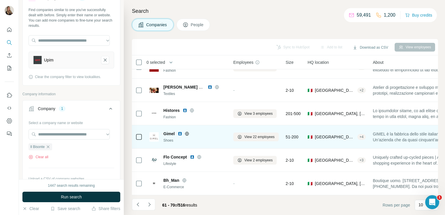
click at [188, 132] on icon at bounding box center [186, 134] width 1 height 4
click at [189, 133] on icon at bounding box center [187, 133] width 4 height 0
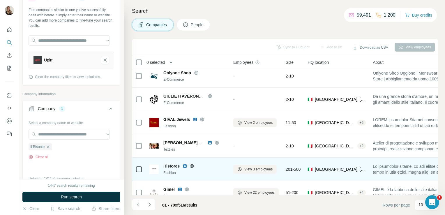
scroll to position [0, 0]
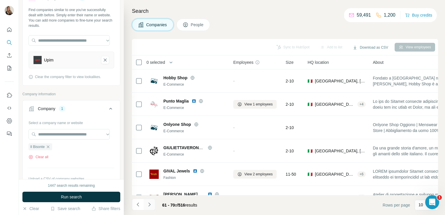
click at [150, 206] on icon "Navigate to next page" at bounding box center [150, 205] width 6 height 6
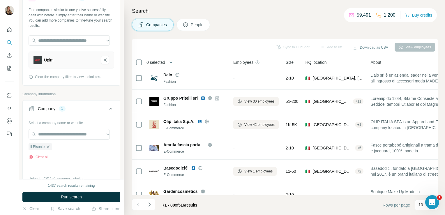
scroll to position [90, 0]
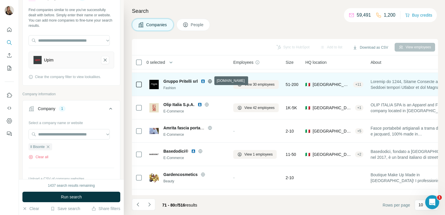
click at [209, 81] on icon at bounding box center [210, 81] width 5 height 5
click at [216, 82] on icon at bounding box center [216, 81] width 3 height 5
click at [261, 84] on span "View 30 employees" at bounding box center [259, 84] width 30 height 5
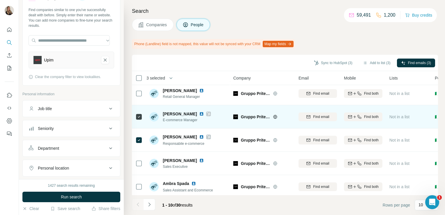
scroll to position [70, 0]
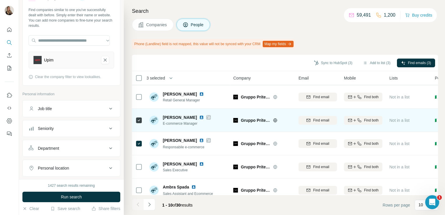
click at [138, 102] on div at bounding box center [138, 97] width 7 height 16
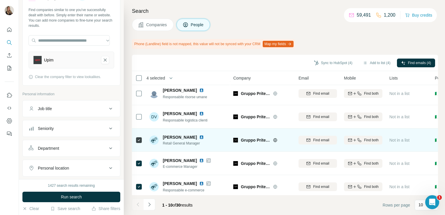
scroll to position [0, 0]
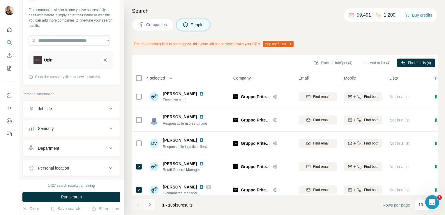
click at [149, 203] on icon "Navigate to next page" at bounding box center [149, 204] width 2 height 4
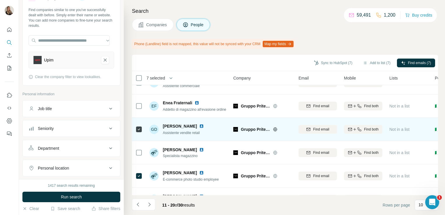
scroll to position [126, 0]
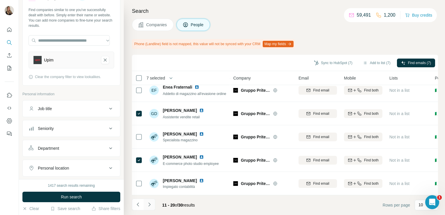
click at [151, 206] on icon "Navigate to next page" at bounding box center [150, 205] width 6 height 6
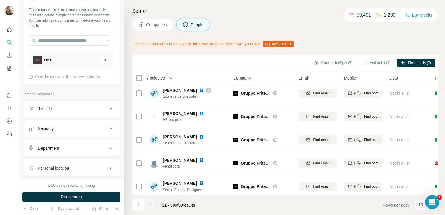
scroll to position [0, 0]
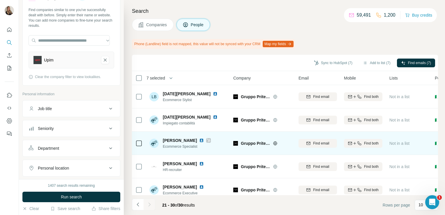
click at [136, 147] on div at bounding box center [138, 143] width 7 height 16
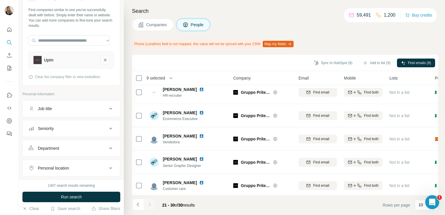
scroll to position [92, 0]
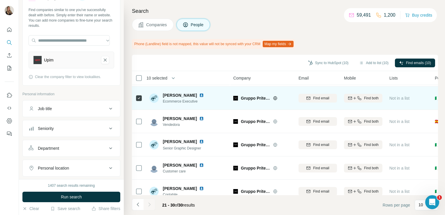
click at [199, 96] on img at bounding box center [201, 95] width 5 height 5
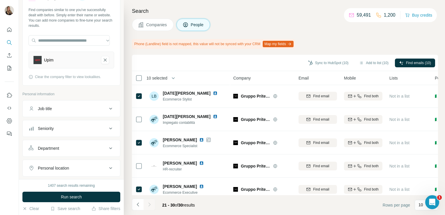
scroll to position [0, 0]
click at [379, 60] on button "Add to list (10)" at bounding box center [374, 63] width 38 height 9
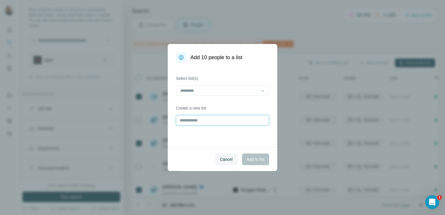
click at [185, 122] on input "text" at bounding box center [222, 120] width 93 height 10
type input "**********"
click at [258, 161] on span "Add to list" at bounding box center [256, 159] width 18 height 6
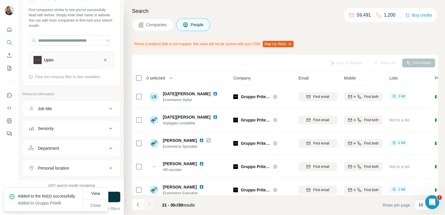
click at [147, 26] on span "Companies" at bounding box center [156, 25] width 21 height 6
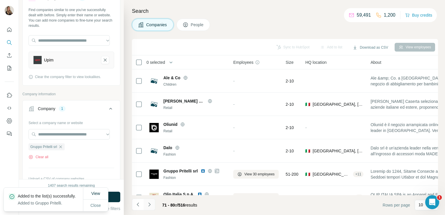
click at [148, 206] on icon "Navigate to next page" at bounding box center [150, 205] width 6 height 6
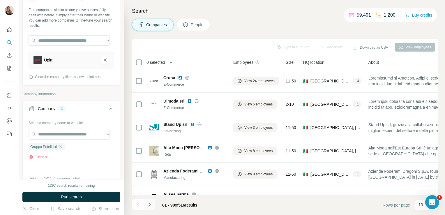
click at [148, 202] on icon "Navigate to next page" at bounding box center [150, 205] width 6 height 6
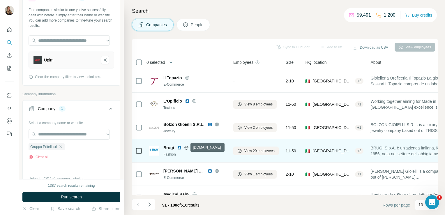
click at [184, 148] on icon at bounding box center [186, 147] width 5 height 5
click at [159, 140] on td "Brugi Fashion" at bounding box center [188, 150] width 84 height 23
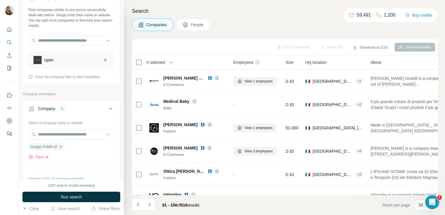
scroll to position [110, 0]
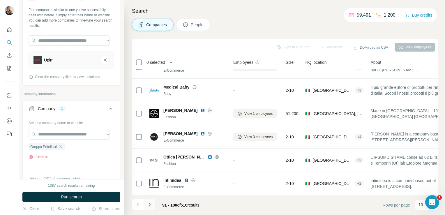
click at [151, 207] on button "Navigate to next page" at bounding box center [150, 205] width 12 height 12
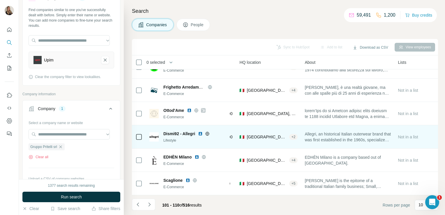
scroll to position [110, 68]
click at [208, 133] on icon at bounding box center [208, 133] width 4 height 0
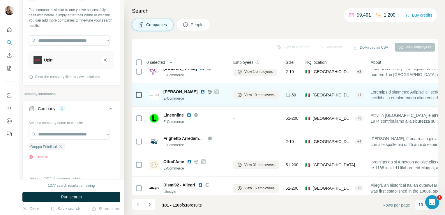
scroll to position [110, 0]
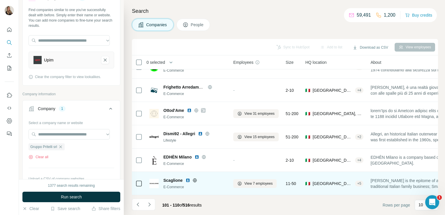
click at [193, 178] on icon at bounding box center [195, 180] width 5 height 5
click at [251, 181] on span "View 7 employees" at bounding box center [258, 183] width 28 height 5
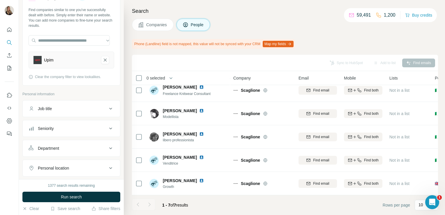
scroll to position [56, 0]
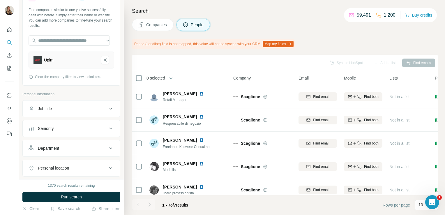
click at [151, 23] on span "Companies" at bounding box center [156, 25] width 21 height 6
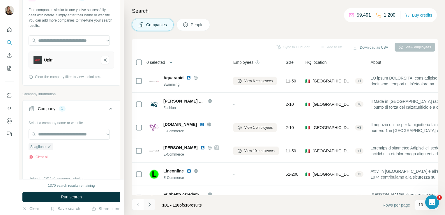
click at [146, 202] on button "Navigate to next page" at bounding box center [150, 205] width 12 height 12
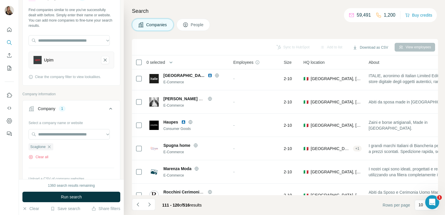
scroll to position [110, 0]
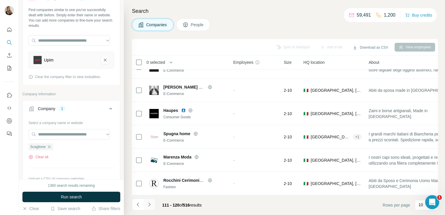
click at [150, 203] on icon "Navigate to next page" at bounding box center [150, 205] width 6 height 6
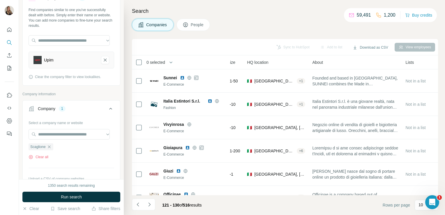
scroll to position [0, 0]
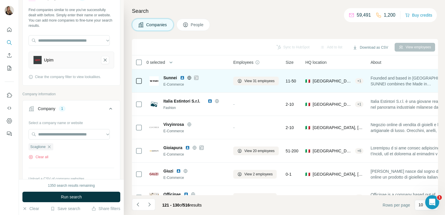
click at [189, 79] on icon at bounding box center [189, 77] width 5 height 5
click at [198, 77] on icon at bounding box center [196, 77] width 3 height 3
click at [255, 81] on span "View 31 employees" at bounding box center [259, 80] width 30 height 5
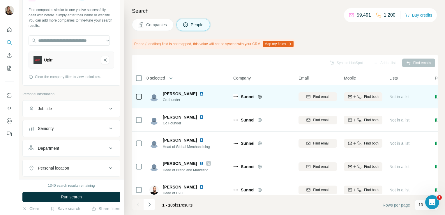
click at [199, 94] on img at bounding box center [201, 93] width 5 height 5
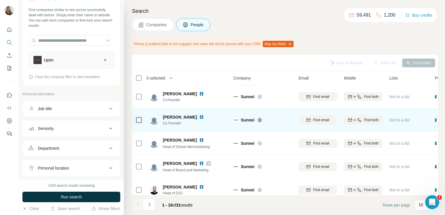
click at [199, 117] on img at bounding box center [201, 117] width 5 height 5
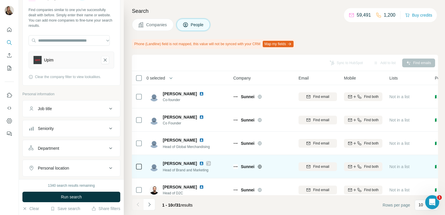
scroll to position [66, 0]
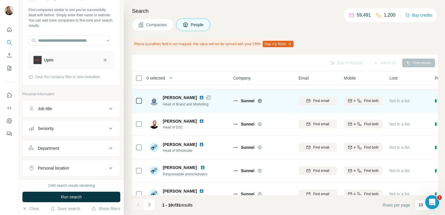
click at [199, 96] on img at bounding box center [201, 97] width 5 height 5
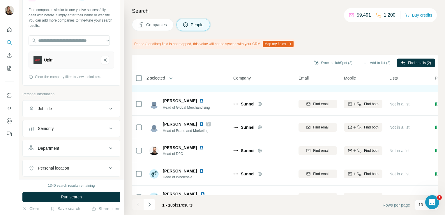
scroll to position [41, 0]
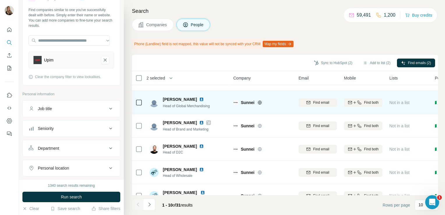
click at [199, 99] on img at bounding box center [201, 99] width 5 height 5
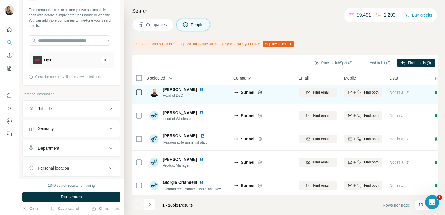
scroll to position [126, 0]
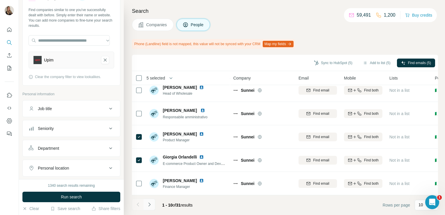
click at [149, 200] on button "Navigate to next page" at bounding box center [150, 205] width 12 height 12
click at [148, 209] on button "Navigate to next page" at bounding box center [150, 205] width 12 height 12
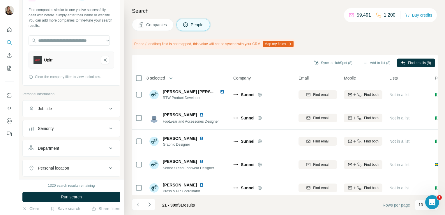
scroll to position [48, 0]
click at [149, 207] on button "Navigate to next page" at bounding box center [150, 205] width 12 height 12
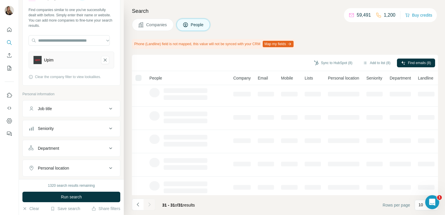
scroll to position [0, 0]
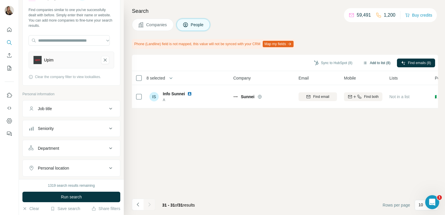
click at [371, 63] on button "Add to list (8)" at bounding box center [377, 63] width 36 height 9
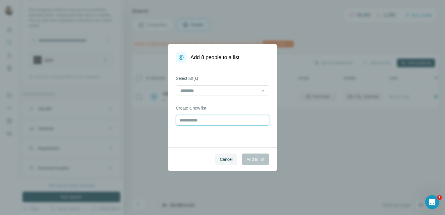
click at [184, 122] on input "text" at bounding box center [222, 120] width 93 height 10
type input "******"
click at [250, 158] on span "Add to list" at bounding box center [256, 159] width 18 height 6
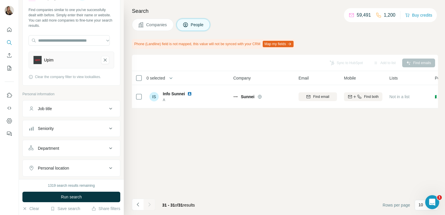
click at [144, 27] on button "Companies" at bounding box center [153, 25] width 42 height 12
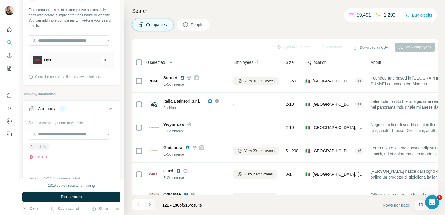
click at [149, 201] on button "Navigate to next page" at bounding box center [150, 205] width 12 height 12
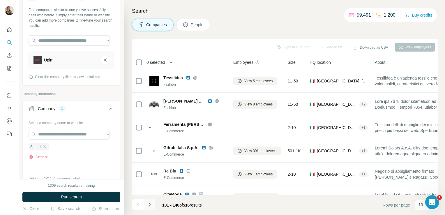
click at [150, 205] on icon "Navigate to next page" at bounding box center [149, 204] width 2 height 4
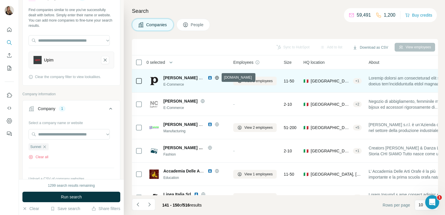
click at [217, 77] on icon at bounding box center [217, 77] width 5 height 5
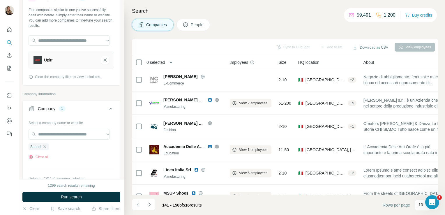
scroll to position [0, 5]
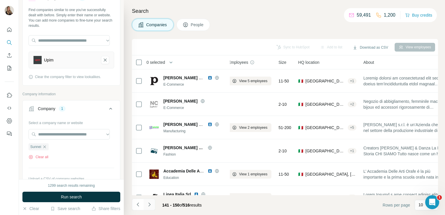
click at [147, 207] on icon "Navigate to next page" at bounding box center [150, 205] width 6 height 6
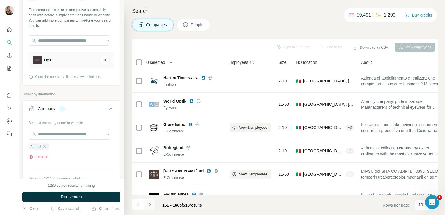
click at [147, 207] on icon "Navigate to next page" at bounding box center [150, 205] width 6 height 6
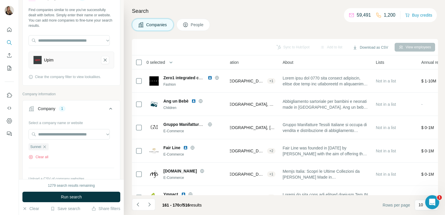
scroll to position [0, 0]
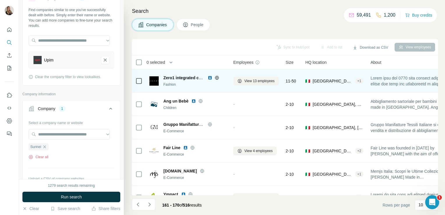
click at [216, 78] on icon at bounding box center [217, 78] width 4 height 4
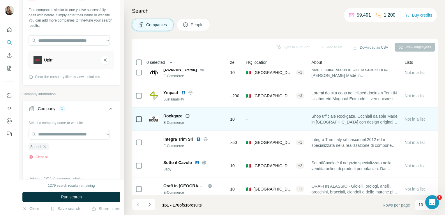
scroll to position [110, 0]
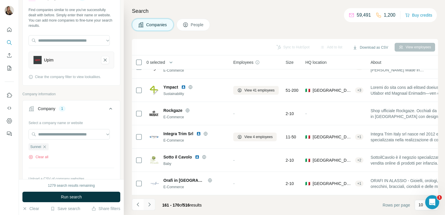
click at [148, 206] on icon "Navigate to next page" at bounding box center [150, 205] width 6 height 6
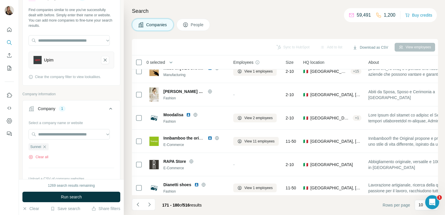
scroll to position [0, 0]
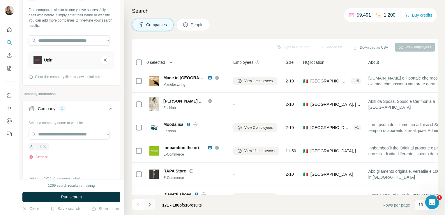
click at [146, 206] on button "Navigate to next page" at bounding box center [150, 205] width 12 height 12
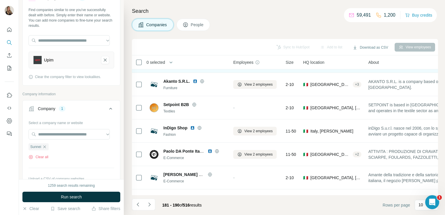
scroll to position [110, 0]
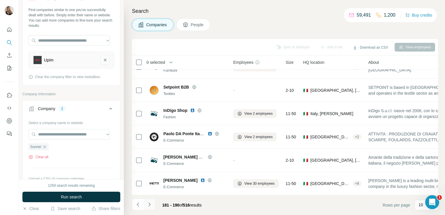
click at [149, 207] on button "Navigate to next page" at bounding box center [150, 205] width 12 height 12
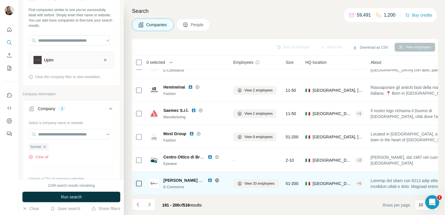
click at [216, 178] on icon at bounding box center [217, 180] width 4 height 4
click at [267, 182] on span "View 33 employees" at bounding box center [259, 183] width 30 height 5
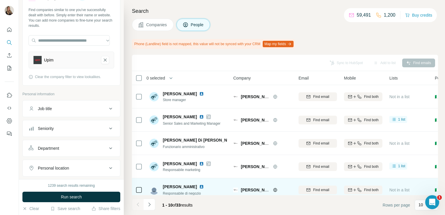
scroll to position [10, 0]
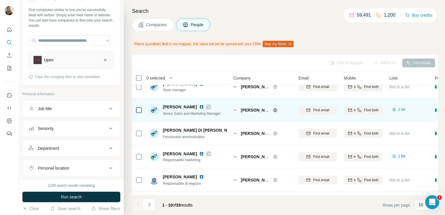
click at [207, 105] on icon at bounding box center [208, 107] width 3 height 5
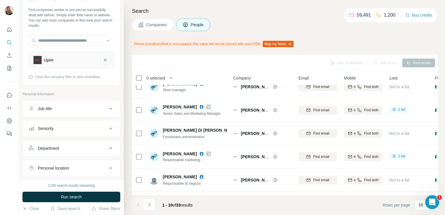
click at [151, 26] on span "Companies" at bounding box center [156, 25] width 21 height 6
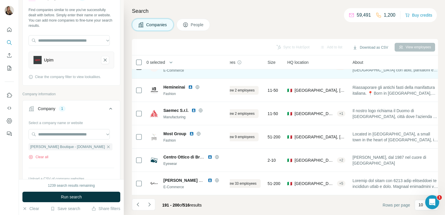
scroll to position [110, 0]
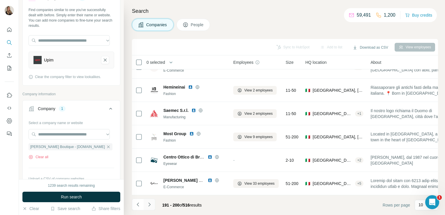
click at [154, 202] on button "Navigate to next page" at bounding box center [150, 205] width 12 height 12
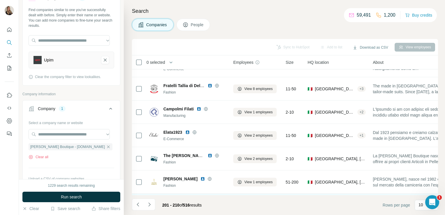
scroll to position [0, 0]
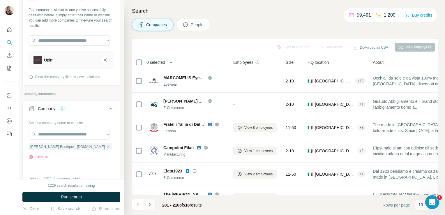
click at [150, 204] on icon "Navigate to next page" at bounding box center [150, 205] width 6 height 6
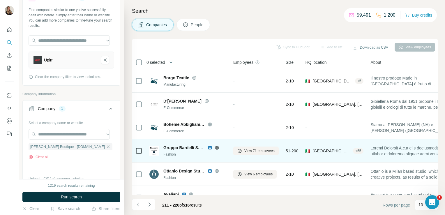
click at [219, 146] on div at bounding box center [217, 147] width 19 height 5
click at [216, 148] on icon at bounding box center [217, 147] width 5 height 5
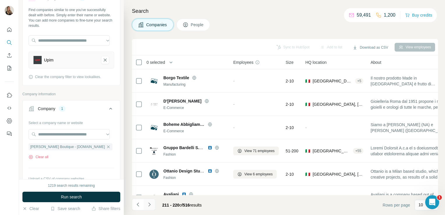
click at [148, 207] on button "Navigate to next page" at bounding box center [150, 205] width 12 height 12
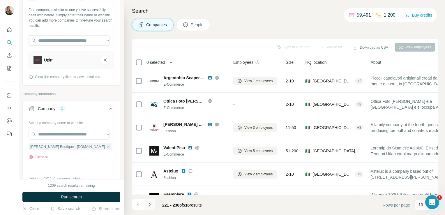
click at [147, 207] on button "Navigate to next page" at bounding box center [150, 205] width 12 height 12
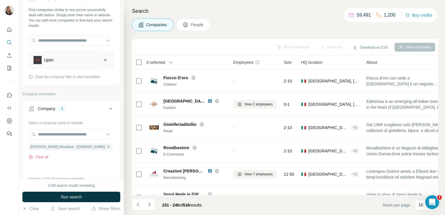
scroll to position [110, 0]
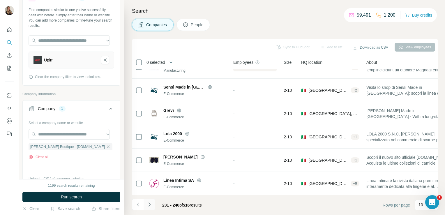
click at [147, 204] on icon "Navigate to next page" at bounding box center [150, 205] width 6 height 6
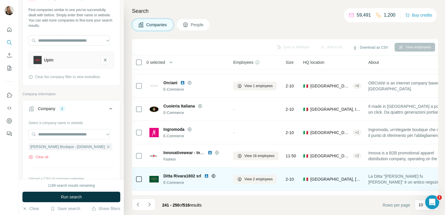
scroll to position [89, 0]
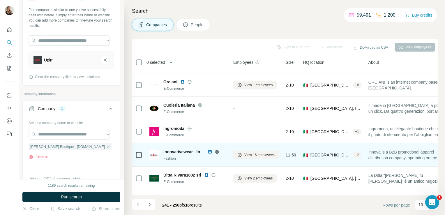
click at [215, 150] on icon at bounding box center [217, 151] width 5 height 5
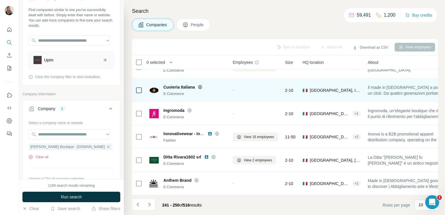
scroll to position [110, 0]
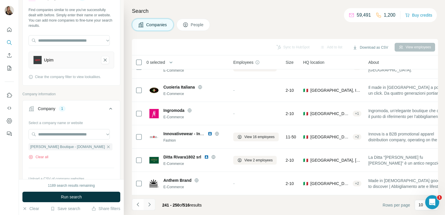
click at [150, 205] on icon "Navigate to next page" at bounding box center [150, 205] width 6 height 6
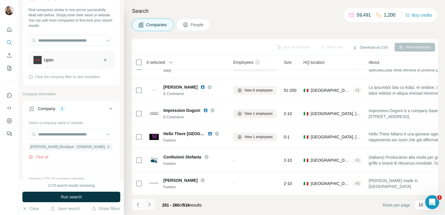
click at [149, 206] on icon "Navigate to next page" at bounding box center [150, 205] width 6 height 6
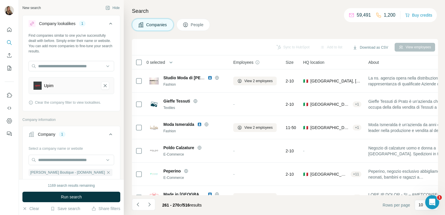
scroll to position [110, 0]
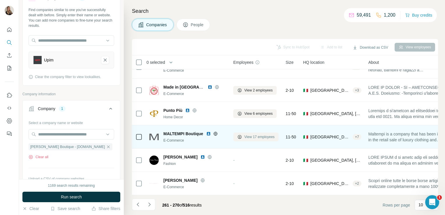
click at [254, 134] on span "View 17 employees" at bounding box center [259, 136] width 30 height 5
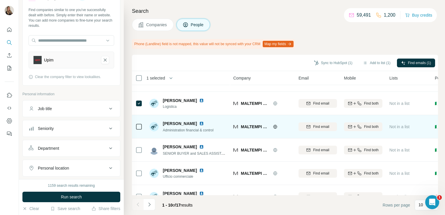
scroll to position [126, 0]
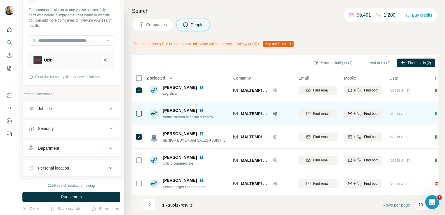
click at [199, 108] on img at bounding box center [201, 110] width 5 height 5
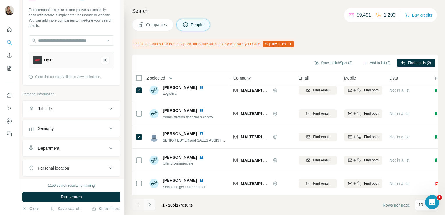
click at [153, 204] on button "Navigate to next page" at bounding box center [150, 205] width 12 height 12
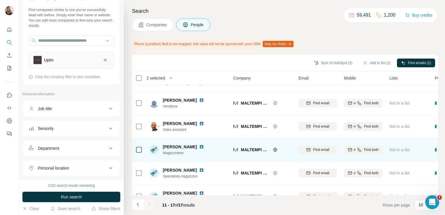
scroll to position [0, 0]
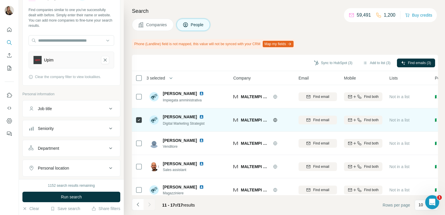
click at [199, 116] on img at bounding box center [201, 117] width 5 height 5
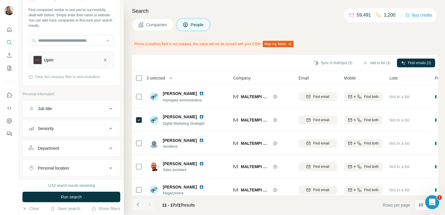
click at [139, 203] on icon "Navigate to previous page" at bounding box center [138, 205] width 6 height 6
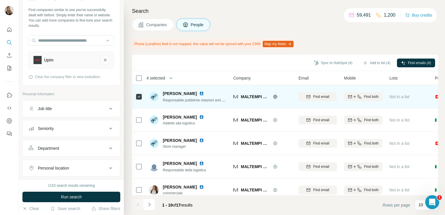
click at [199, 94] on img at bounding box center [201, 93] width 5 height 5
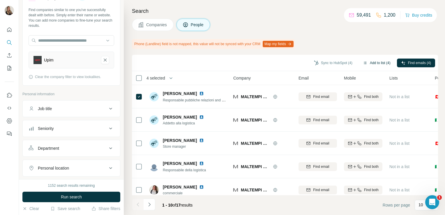
click at [372, 62] on button "Add to list (4)" at bounding box center [377, 63] width 36 height 9
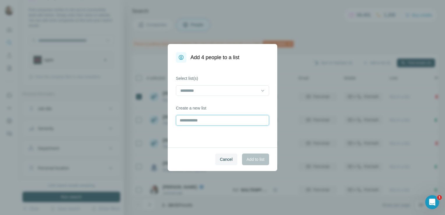
click at [212, 121] on input "text" at bounding box center [222, 120] width 93 height 10
type input "********"
click at [263, 155] on button "Add to list" at bounding box center [255, 160] width 27 height 12
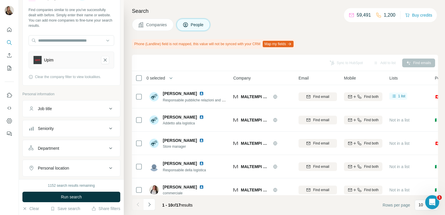
click at [170, 24] on button "Companies" at bounding box center [153, 25] width 42 height 12
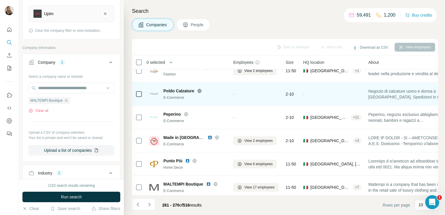
scroll to position [110, 0]
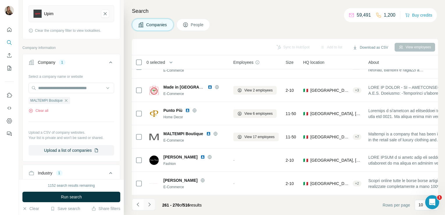
click at [148, 205] on icon "Navigate to next page" at bounding box center [150, 205] width 6 height 6
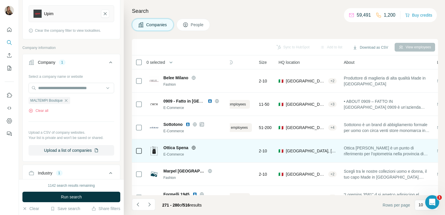
scroll to position [0, 0]
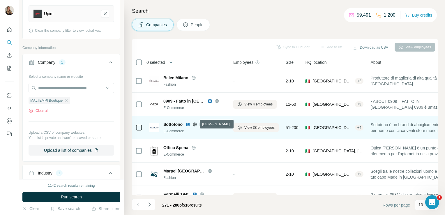
click at [195, 126] on icon at bounding box center [195, 124] width 4 height 4
click at [202, 124] on icon at bounding box center [201, 124] width 3 height 3
click at [262, 126] on span "View 38 employees" at bounding box center [259, 127] width 30 height 5
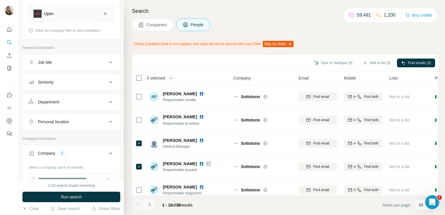
click at [149, 203] on icon "Navigate to next page" at bounding box center [150, 205] width 6 height 6
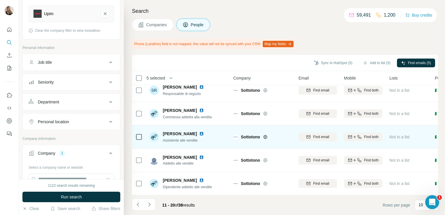
scroll to position [126, 0]
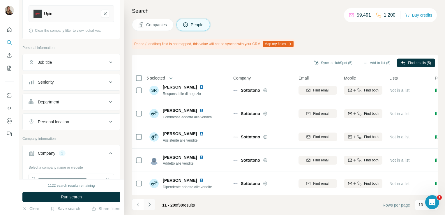
click at [148, 204] on icon "Navigate to next page" at bounding box center [150, 205] width 6 height 6
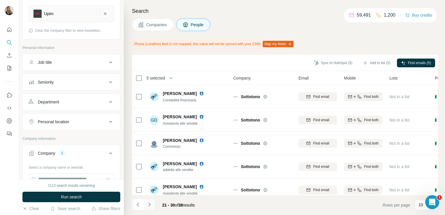
click at [149, 205] on icon "Navigate to next page" at bounding box center [149, 204] width 2 height 4
click at [140, 201] on button "Navigate to previous page" at bounding box center [138, 205] width 12 height 12
click at [136, 202] on icon "Navigate to previous page" at bounding box center [138, 205] width 6 height 6
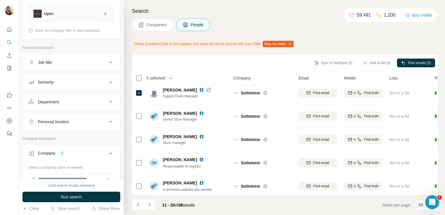
scroll to position [40, 0]
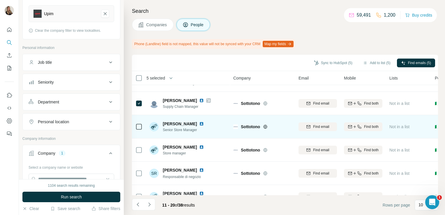
click at [134, 124] on td at bounding box center [139, 126] width 14 height 23
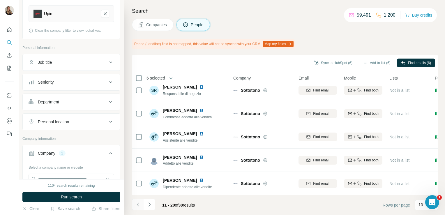
click at [136, 201] on button "Navigate to previous page" at bounding box center [138, 205] width 12 height 12
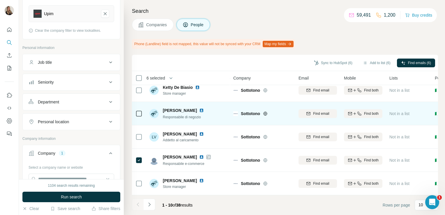
scroll to position [0, 0]
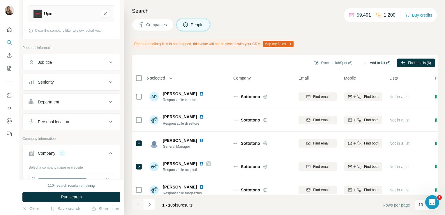
click at [373, 59] on button "Add to list (6)" at bounding box center [377, 63] width 36 height 9
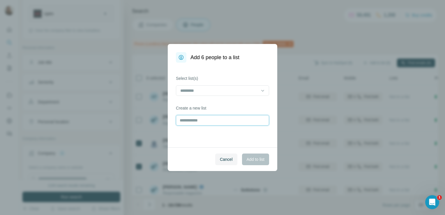
click at [224, 119] on input "text" at bounding box center [222, 120] width 93 height 10
type input "*********"
click at [253, 159] on span "Add to list" at bounding box center [256, 159] width 18 height 6
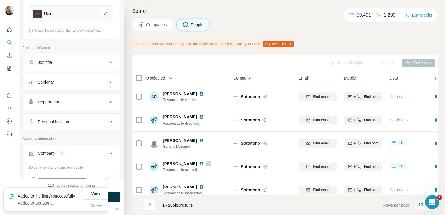
click at [143, 27] on icon at bounding box center [140, 24] width 5 height 5
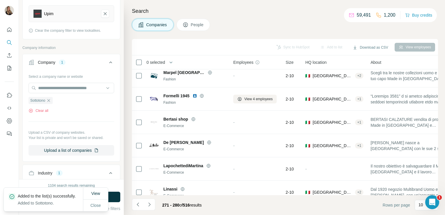
scroll to position [110, 0]
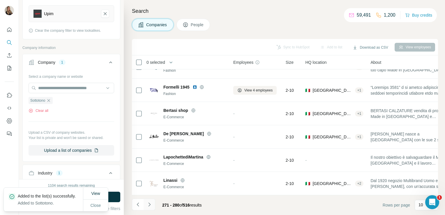
click at [150, 205] on icon "Navigate to next page" at bounding box center [149, 204] width 2 height 4
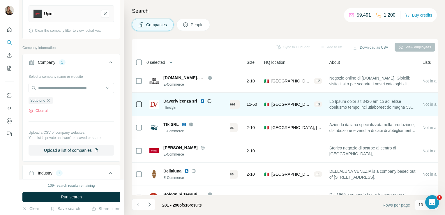
scroll to position [0, 0]
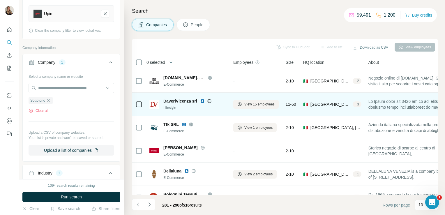
click at [209, 101] on icon at bounding box center [209, 101] width 5 height 5
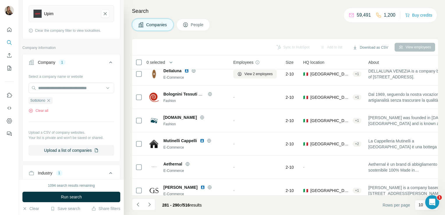
scroll to position [110, 0]
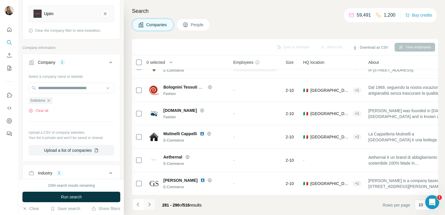
click at [152, 203] on icon "Navigate to next page" at bounding box center [150, 205] width 6 height 6
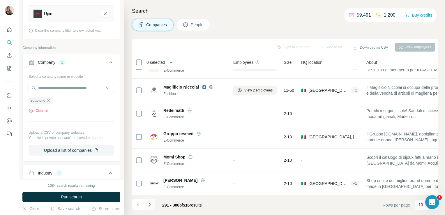
click at [150, 207] on icon "Navigate to next page" at bounding box center [150, 205] width 6 height 6
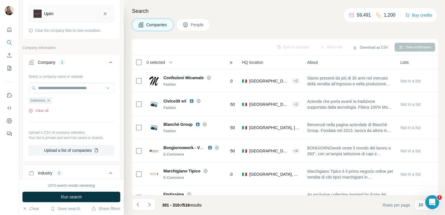
scroll to position [0, 0]
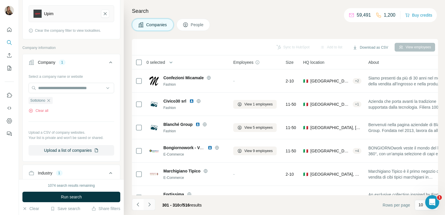
click at [151, 203] on icon "Navigate to next page" at bounding box center [150, 205] width 6 height 6
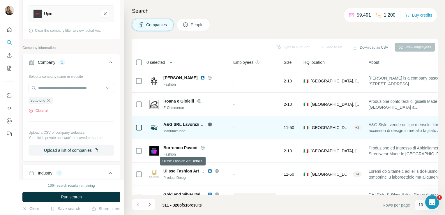
scroll to position [110, 0]
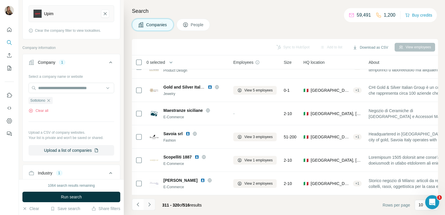
click at [150, 202] on icon "Navigate to next page" at bounding box center [150, 205] width 6 height 6
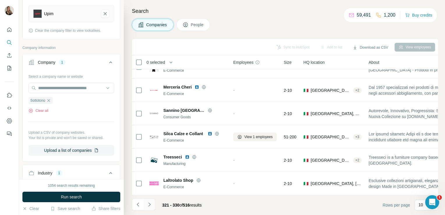
click at [147, 205] on icon "Navigate to next page" at bounding box center [150, 205] width 6 height 6
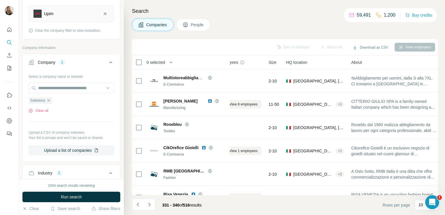
scroll to position [0, 0]
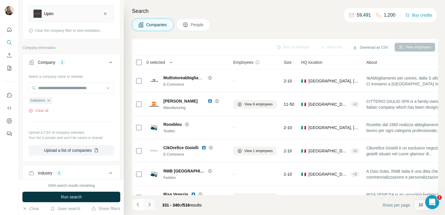
click at [148, 206] on icon "Navigate to next page" at bounding box center [149, 204] width 2 height 4
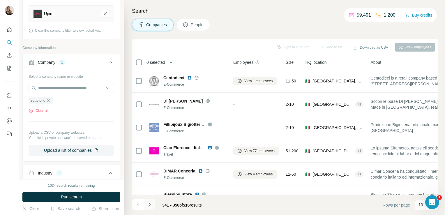
click at [150, 204] on icon "Navigate to next page" at bounding box center [150, 205] width 6 height 6
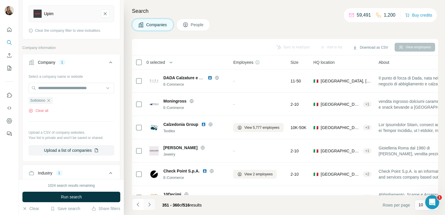
click at [152, 206] on icon "Navigate to next page" at bounding box center [150, 205] width 6 height 6
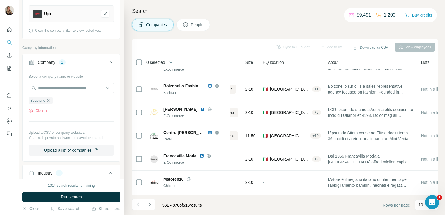
scroll to position [85, 0]
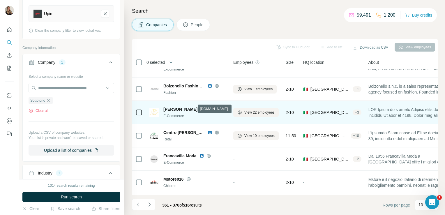
click at [207, 108] on icon at bounding box center [209, 109] width 5 height 5
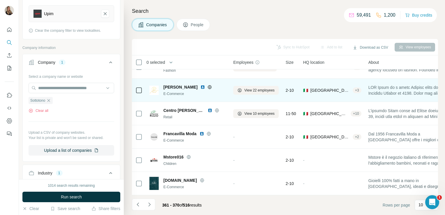
scroll to position [0, 0]
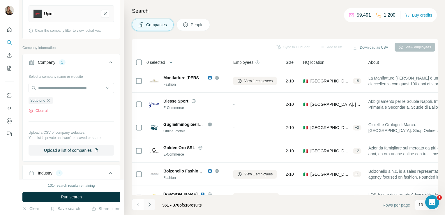
click at [149, 206] on icon "Navigate to next page" at bounding box center [149, 204] width 2 height 4
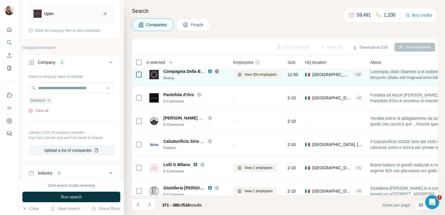
scroll to position [110, 0]
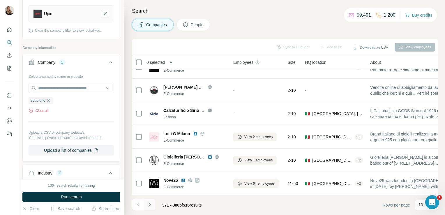
click at [149, 204] on icon "Navigate to next page" at bounding box center [150, 205] width 6 height 6
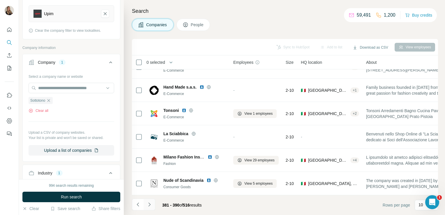
click at [148, 209] on button "Navigate to next page" at bounding box center [150, 205] width 12 height 12
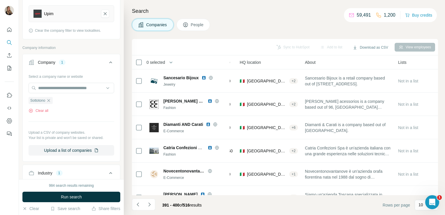
scroll to position [0, 0]
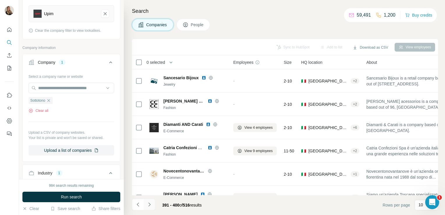
click at [148, 207] on icon "Navigate to next page" at bounding box center [150, 205] width 6 height 6
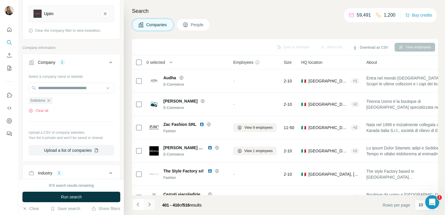
click at [151, 201] on button "Navigate to next page" at bounding box center [150, 205] width 12 height 12
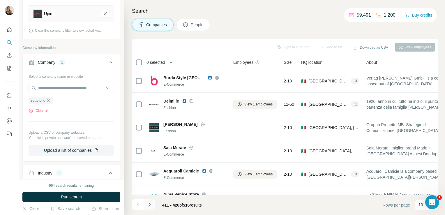
click at [147, 207] on icon "Navigate to next page" at bounding box center [150, 205] width 6 height 6
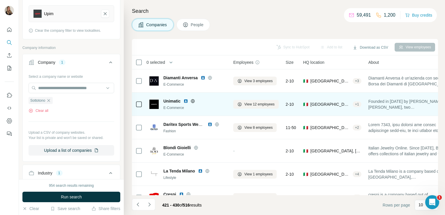
click at [194, 101] on icon at bounding box center [193, 101] width 5 height 5
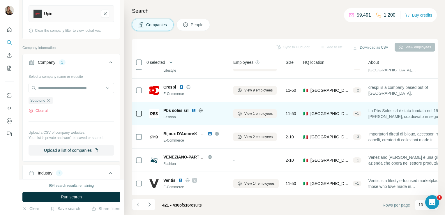
scroll to position [84, 0]
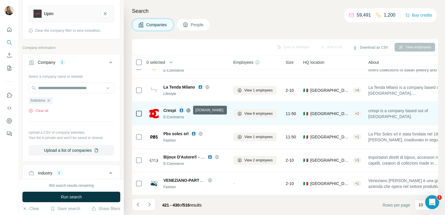
click at [188, 109] on icon at bounding box center [188, 110] width 5 height 5
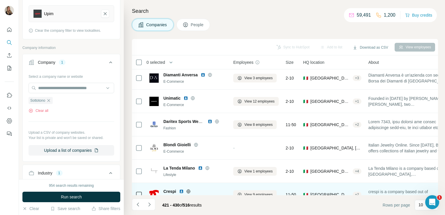
scroll to position [0, 0]
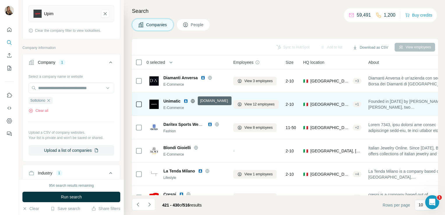
click at [192, 100] on icon at bounding box center [193, 101] width 5 height 5
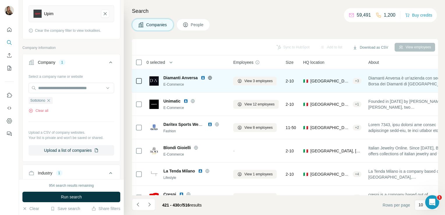
click at [209, 78] on icon at bounding box center [210, 77] width 5 height 5
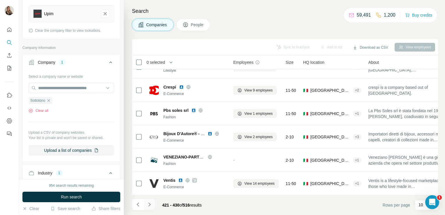
click at [149, 204] on icon "Navigate to next page" at bounding box center [150, 205] width 6 height 6
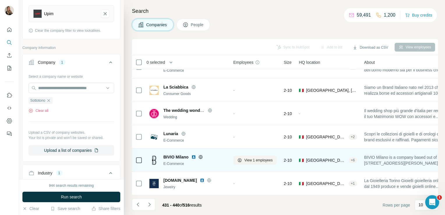
scroll to position [0, 0]
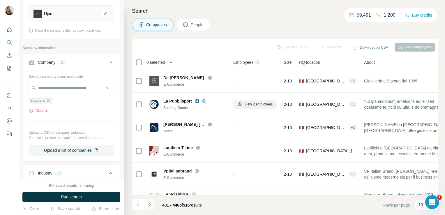
click at [148, 206] on icon "Navigate to next page" at bounding box center [150, 205] width 6 height 6
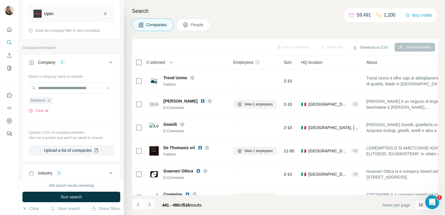
click at [151, 203] on icon "Navigate to next page" at bounding box center [150, 205] width 6 height 6
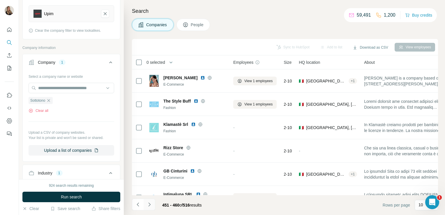
click at [152, 203] on icon "Navigate to next page" at bounding box center [150, 205] width 6 height 6
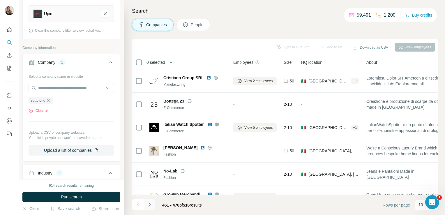
click at [147, 202] on icon "Navigate to next page" at bounding box center [150, 205] width 6 height 6
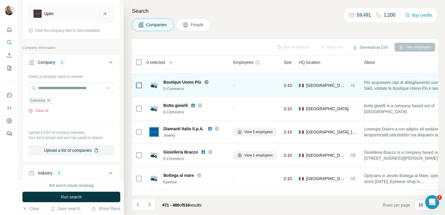
scroll to position [110, 0]
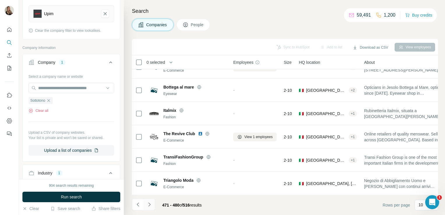
click at [151, 204] on icon "Navigate to next page" at bounding box center [150, 205] width 6 height 6
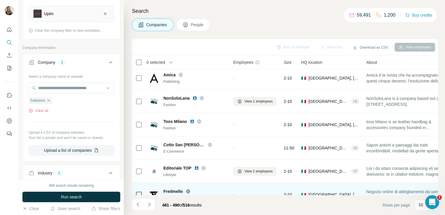
scroll to position [0, 0]
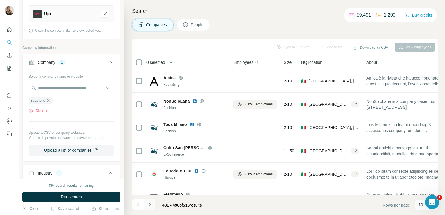
click at [148, 209] on button "Navigate to next page" at bounding box center [150, 205] width 12 height 12
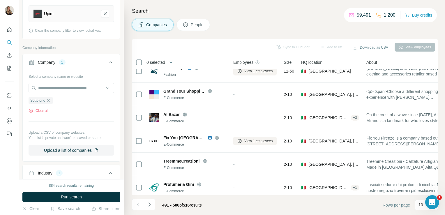
scroll to position [103, 0]
click at [150, 205] on icon "Navigate to next page" at bounding box center [149, 204] width 2 height 4
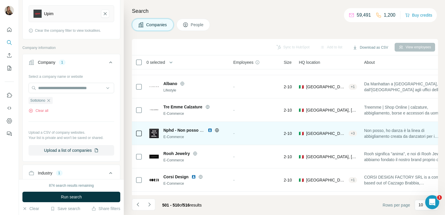
scroll to position [110, 0]
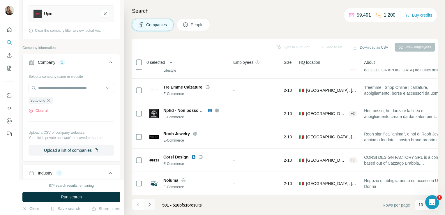
click at [150, 203] on icon "Navigate to next page" at bounding box center [150, 205] width 6 height 6
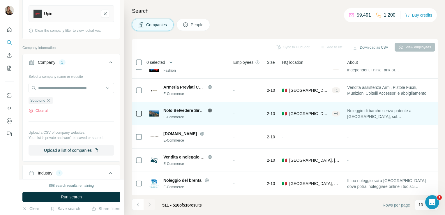
scroll to position [0, 0]
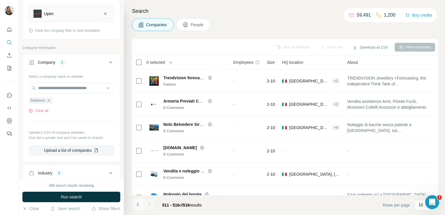
click at [139, 205] on icon "Navigate to previous page" at bounding box center [138, 205] width 6 height 6
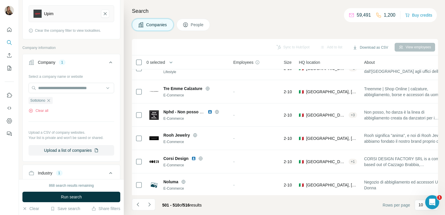
scroll to position [110, 0]
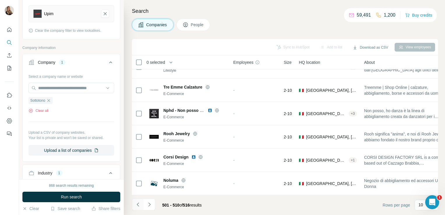
click at [135, 208] on button "Navigate to previous page" at bounding box center [138, 205] width 12 height 12
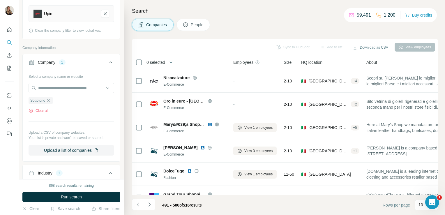
scroll to position [0, 0]
click at [137, 206] on icon "Navigate to previous page" at bounding box center [138, 205] width 6 height 6
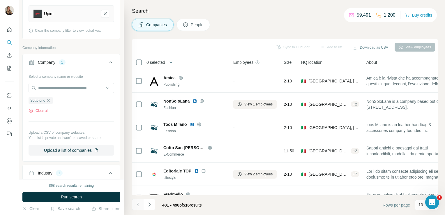
click at [135, 206] on icon "Navigate to previous page" at bounding box center [138, 205] width 6 height 6
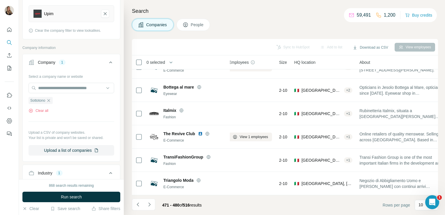
scroll to position [110, 0]
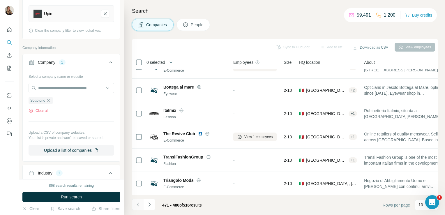
click at [136, 202] on icon "Navigate to previous page" at bounding box center [138, 205] width 6 height 6
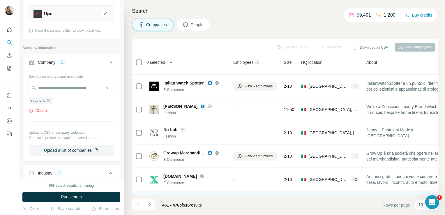
scroll to position [0, 0]
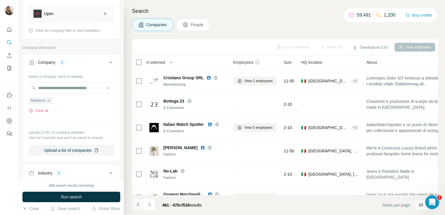
click at [135, 207] on button "Navigate to previous page" at bounding box center [138, 205] width 12 height 12
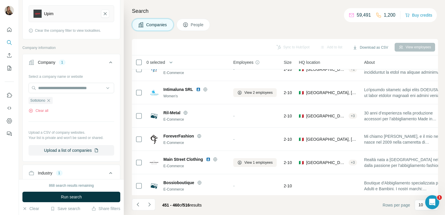
scroll to position [110, 0]
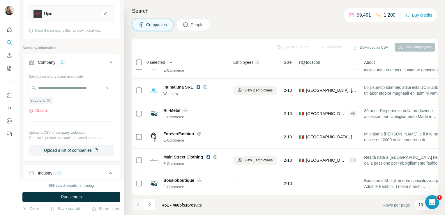
click at [137, 209] on button "Navigate to previous page" at bounding box center [138, 205] width 12 height 12
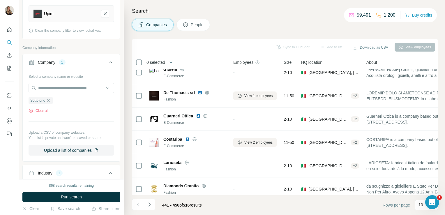
scroll to position [0, 0]
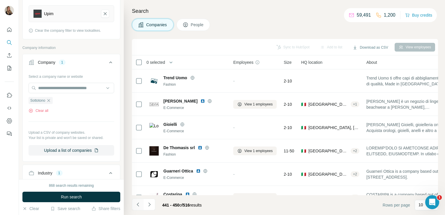
click at [140, 205] on icon "Navigate to previous page" at bounding box center [138, 205] width 6 height 6
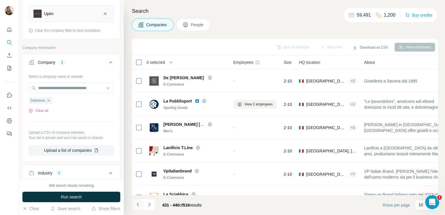
click at [137, 207] on icon "Navigate to previous page" at bounding box center [138, 205] width 6 height 6
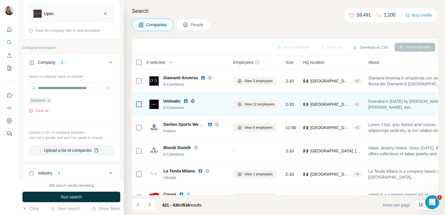
click at [194, 101] on icon at bounding box center [193, 101] width 5 height 5
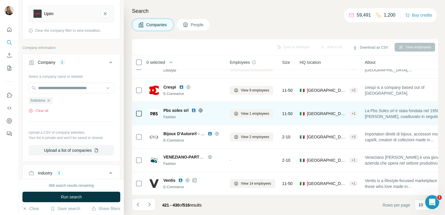
scroll to position [110, 2]
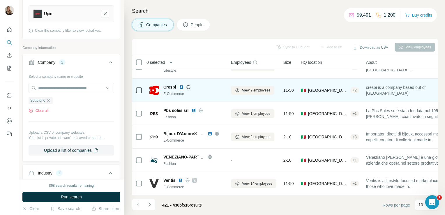
click at [188, 85] on icon at bounding box center [188, 87] width 5 height 5
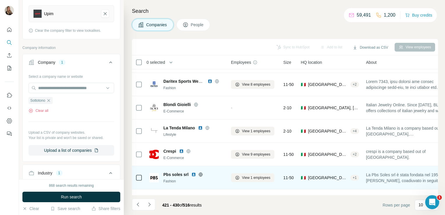
scroll to position [0, 2]
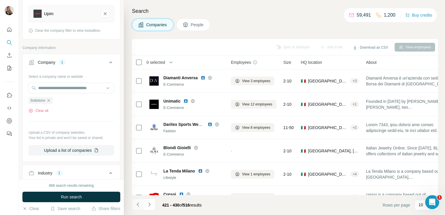
click at [138, 204] on icon "Navigate to previous page" at bounding box center [138, 205] width 6 height 6
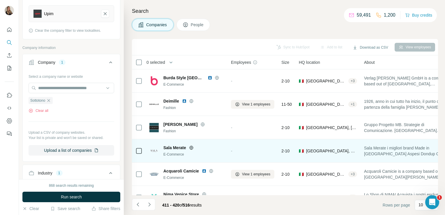
scroll to position [110, 2]
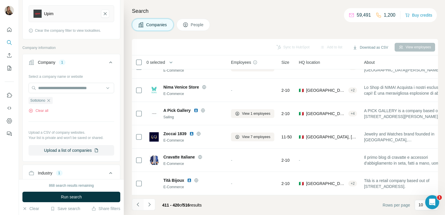
click at [137, 204] on icon "Navigate to previous page" at bounding box center [138, 205] width 6 height 6
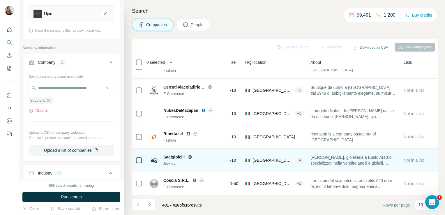
scroll to position [110, 0]
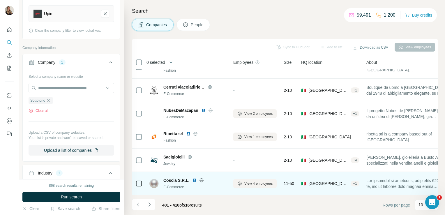
click at [200, 178] on icon at bounding box center [201, 180] width 5 height 5
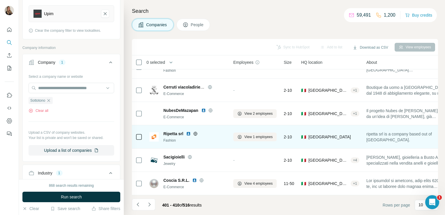
scroll to position [0, 0]
